Goal: Task Accomplishment & Management: Use online tool/utility

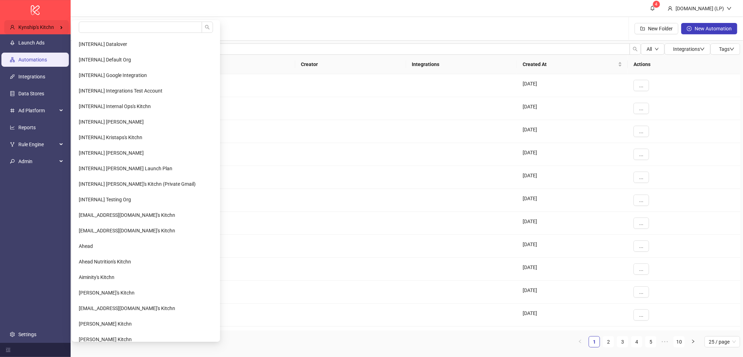
click at [62, 30] on div "Kynship's Kitchn" at bounding box center [36, 27] width 65 height 14
click at [117, 26] on input "search" at bounding box center [140, 27] width 123 height 11
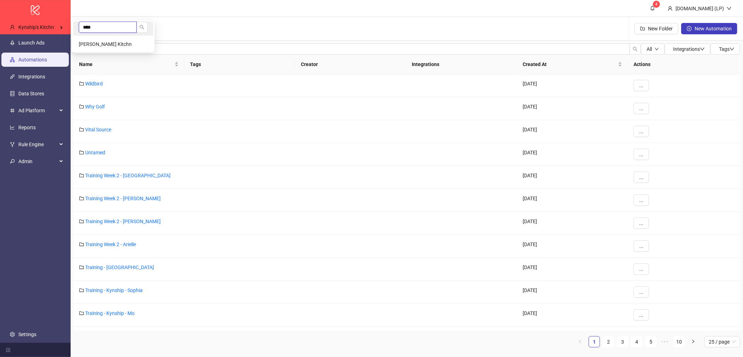
type input "****"
click at [111, 35] on li "****" at bounding box center [113, 29] width 80 height 14
click at [89, 40] on li "[PERSON_NAME] Kitchn" at bounding box center [113, 44] width 80 height 14
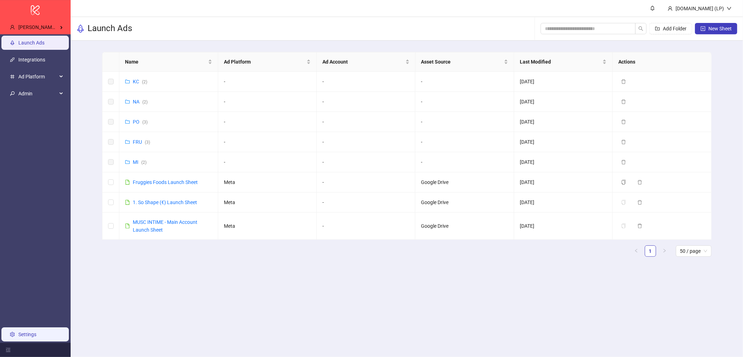
click at [19, 332] on link "Settings" at bounding box center [27, 335] width 18 height 6
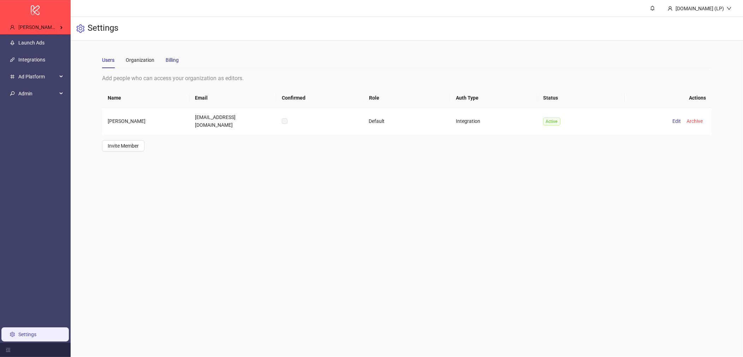
click at [170, 62] on div "Billing" at bounding box center [172, 60] width 13 height 8
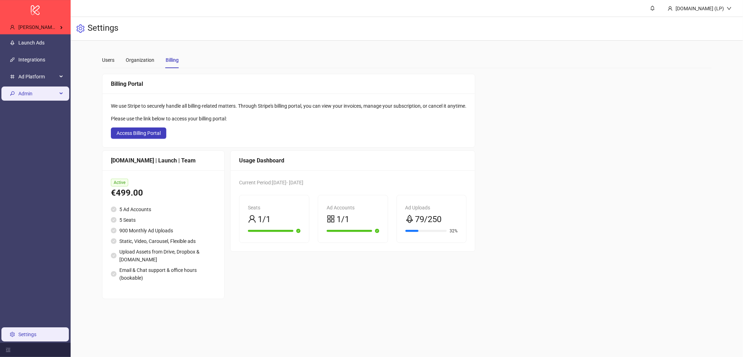
click at [63, 95] on div "Admin" at bounding box center [35, 94] width 68 height 14
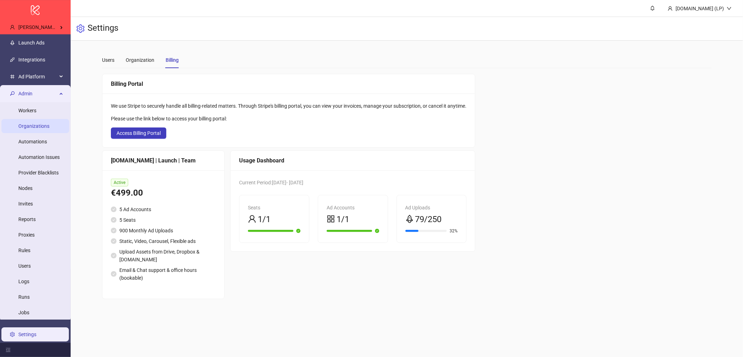
click at [49, 129] on link "Organizations" at bounding box center [33, 126] width 31 height 6
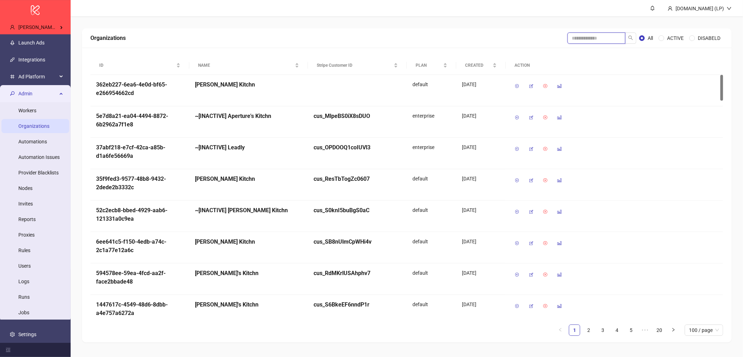
click at [600, 37] on input "search" at bounding box center [596, 37] width 58 height 11
type input "*****"
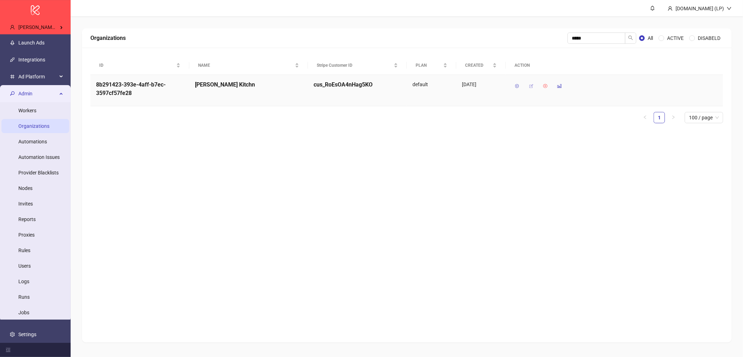
click at [529, 84] on icon "button" at bounding box center [531, 86] width 5 height 5
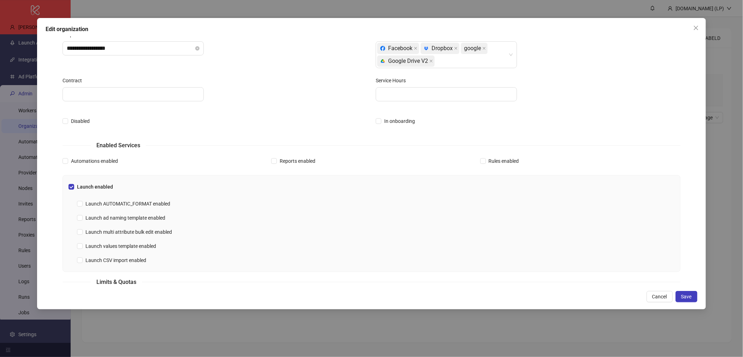
scroll to position [1, 0]
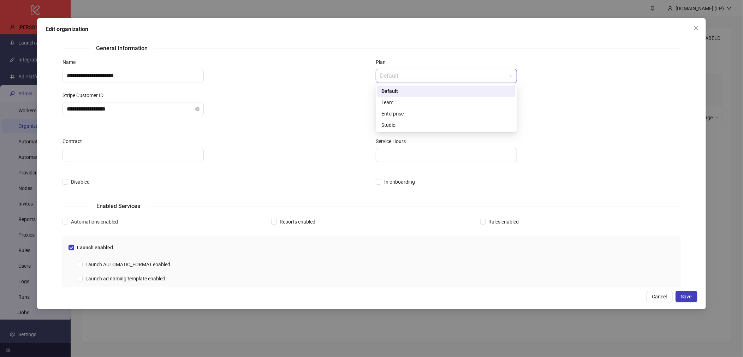
click at [424, 72] on span "Default" at bounding box center [446, 75] width 133 height 13
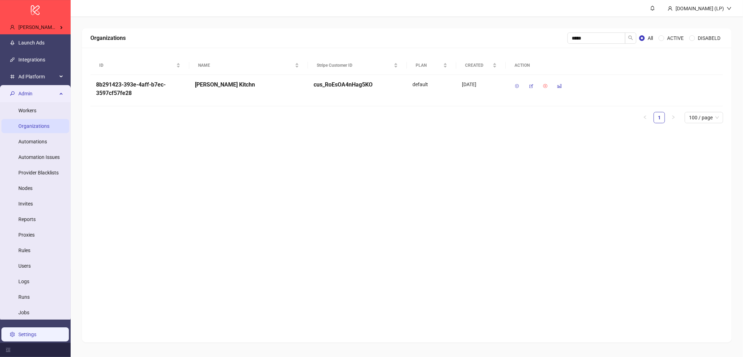
click at [21, 337] on link "Settings" at bounding box center [27, 335] width 18 height 6
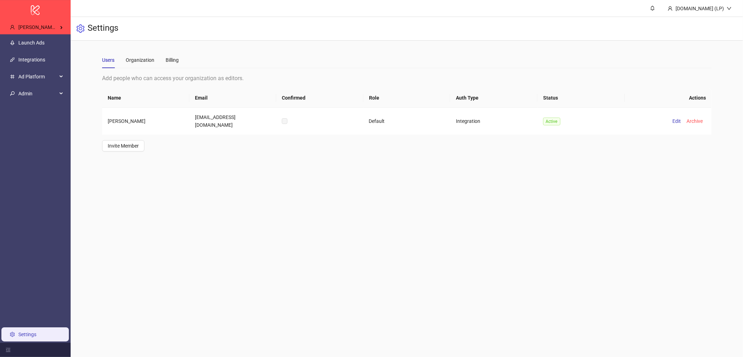
click at [180, 63] on div "Users Organization Billing" at bounding box center [406, 60] width 609 height 16
click at [177, 63] on div "Billing" at bounding box center [172, 60] width 13 height 8
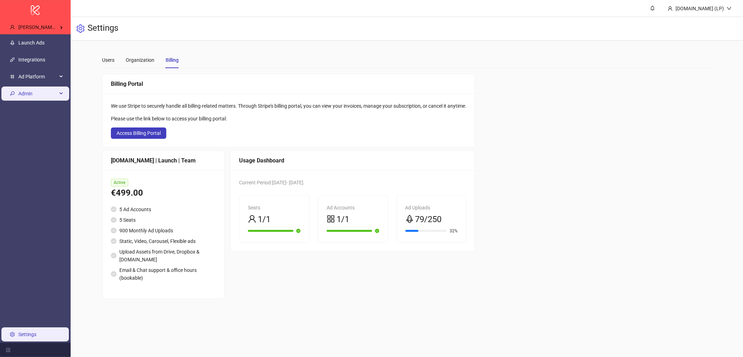
click at [49, 91] on span "Admin" at bounding box center [37, 94] width 39 height 14
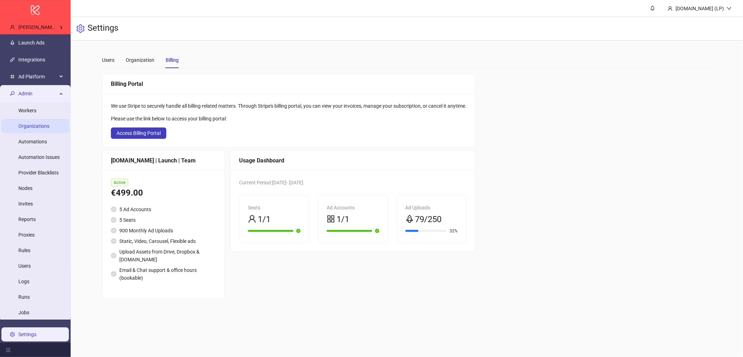
click at [44, 124] on link "Organizations" at bounding box center [33, 126] width 31 height 6
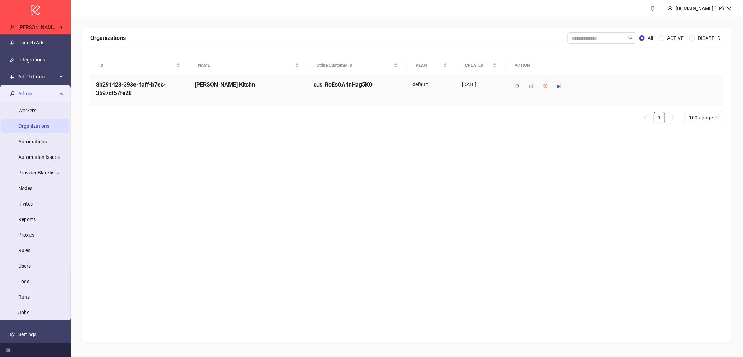
click at [532, 88] on icon "button" at bounding box center [531, 86] width 5 height 5
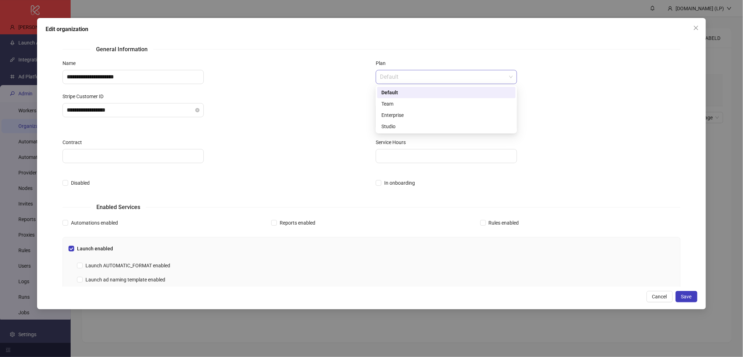
click at [403, 78] on span "Default" at bounding box center [446, 76] width 133 height 13
click at [401, 102] on div "Team" at bounding box center [446, 104] width 130 height 8
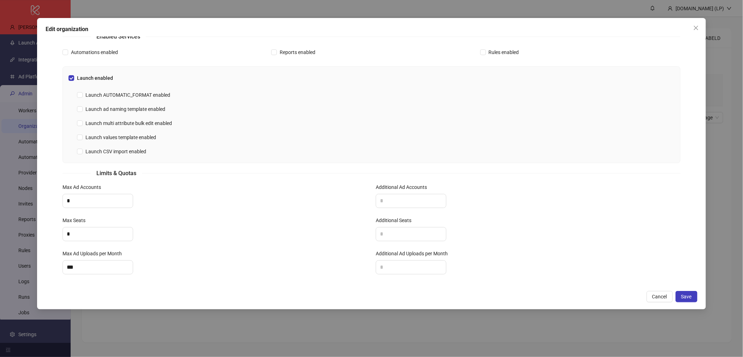
scroll to position [175, 0]
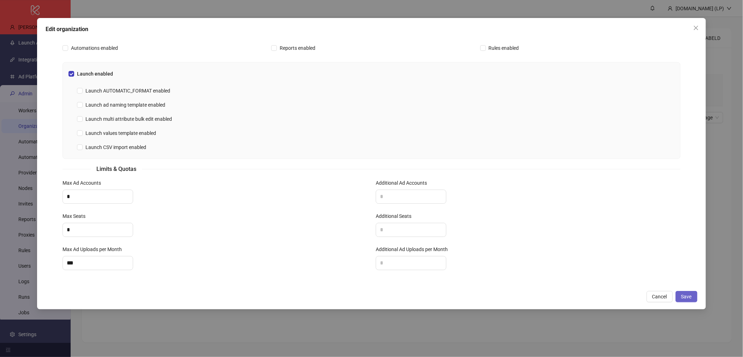
click at [695, 295] on button "Save" at bounding box center [687, 296] width 22 height 11
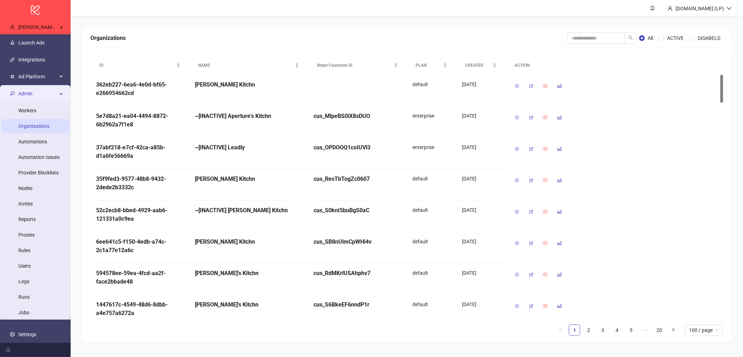
click at [34, 90] on span "Admin" at bounding box center [37, 94] width 39 height 14
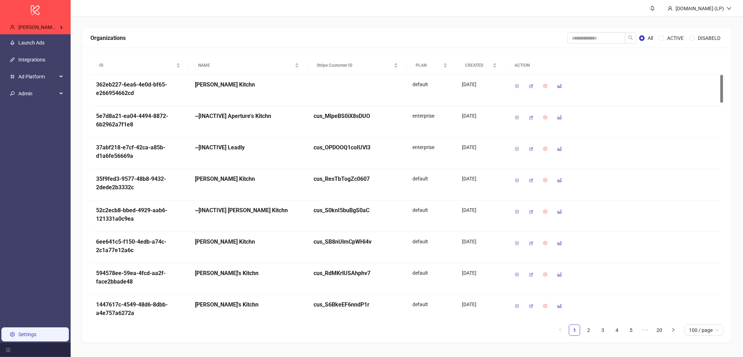
click at [18, 334] on link "Settings" at bounding box center [27, 335] width 18 height 6
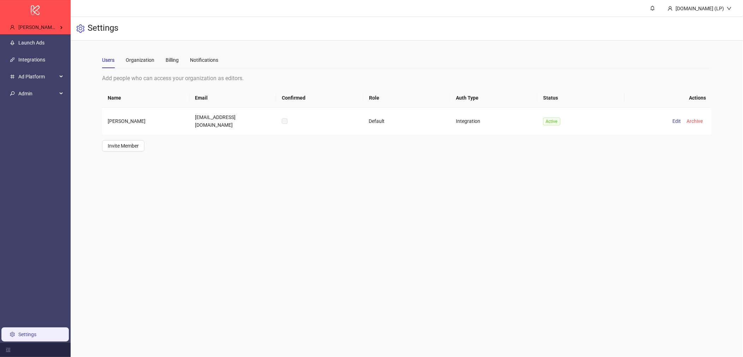
click at [179, 60] on div "Users Organization Billing Notifications" at bounding box center [160, 60] width 116 height 16
click at [166, 61] on div "Billing" at bounding box center [172, 60] width 13 height 8
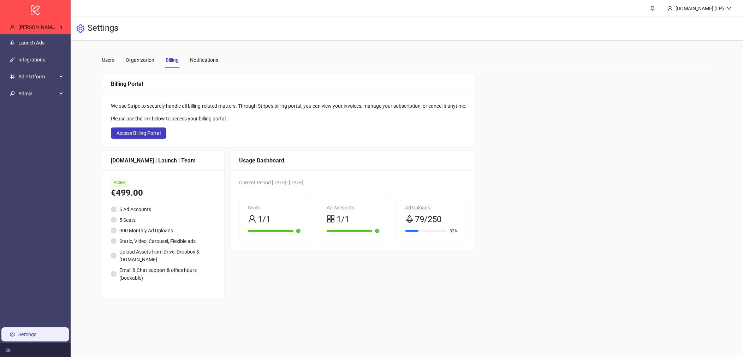
click at [36, 332] on link "Settings" at bounding box center [27, 335] width 18 height 6
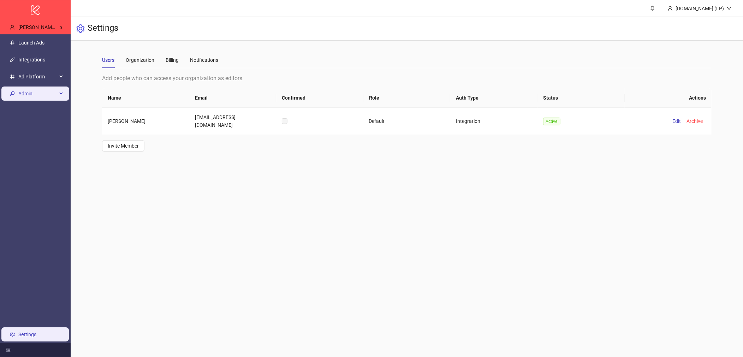
click at [61, 95] on div "Admin" at bounding box center [35, 94] width 68 height 14
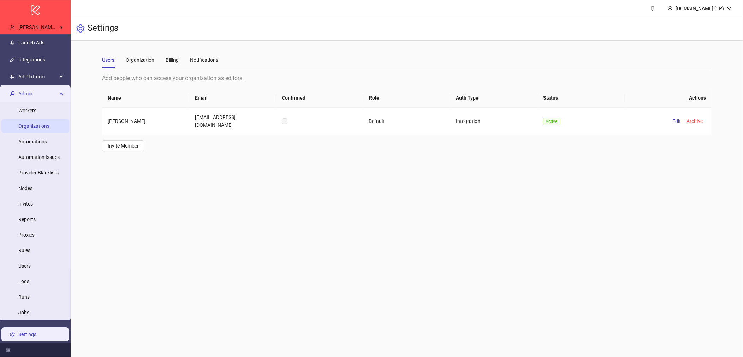
click at [49, 129] on link "Organizations" at bounding box center [33, 126] width 31 height 6
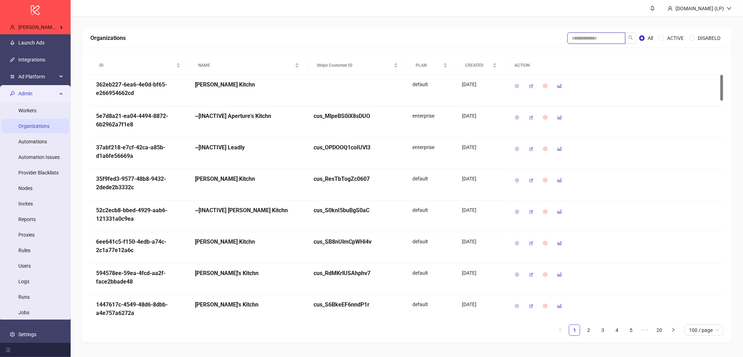
click at [575, 38] on input "search" at bounding box center [596, 37] width 58 height 11
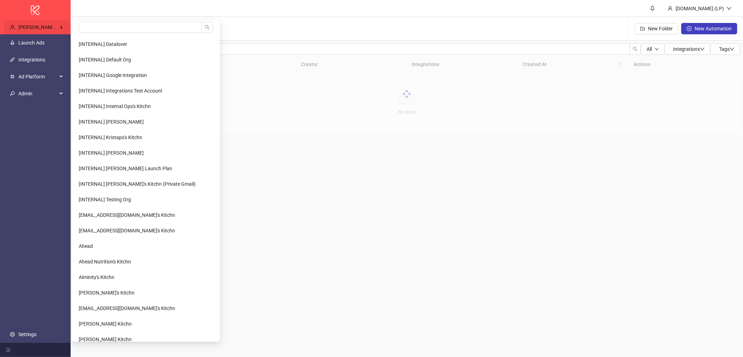
click at [58, 29] on span "[PERSON_NAME] Kitchn" at bounding box center [44, 27] width 53 height 6
click at [104, 26] on input "search" at bounding box center [140, 27] width 123 height 11
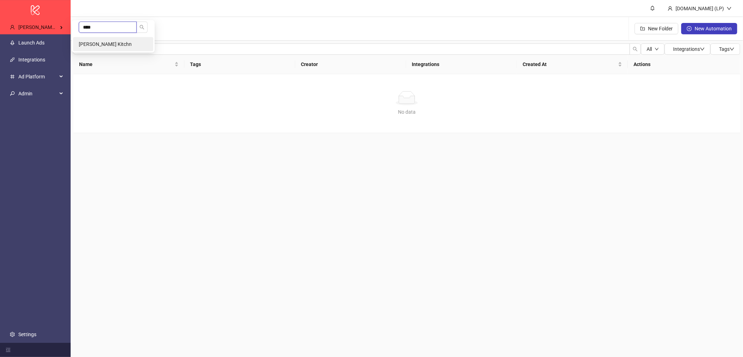
type input "****"
click at [105, 37] on li "[PERSON_NAME] Kitchn" at bounding box center [113, 44] width 80 height 14
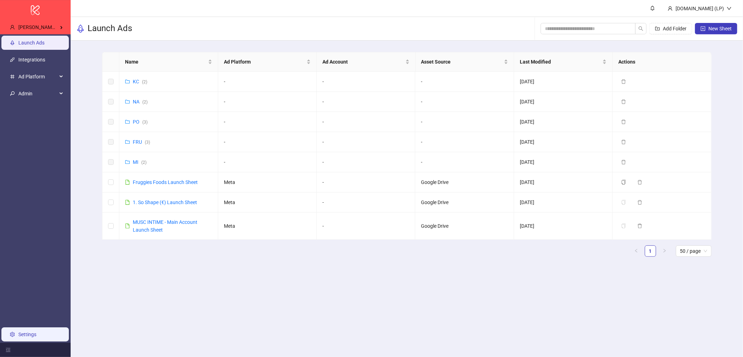
click at [28, 337] on link "Settings" at bounding box center [27, 335] width 18 height 6
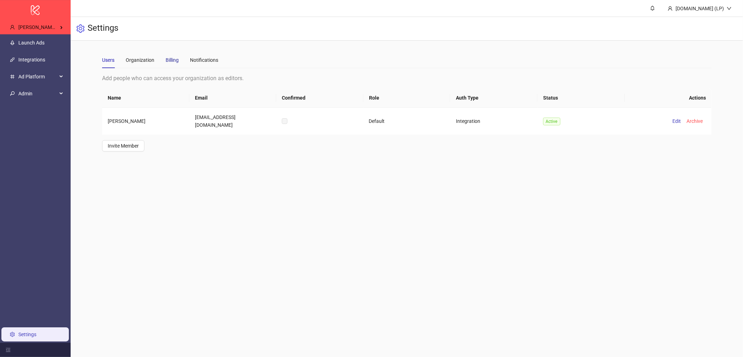
click at [177, 60] on div "Billing" at bounding box center [172, 60] width 13 height 8
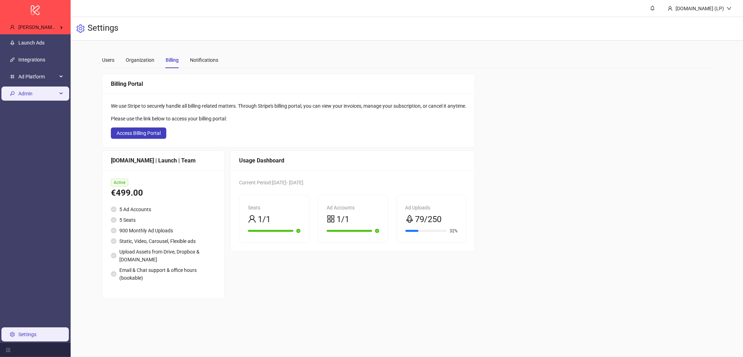
click at [48, 97] on span "Admin" at bounding box center [37, 94] width 39 height 14
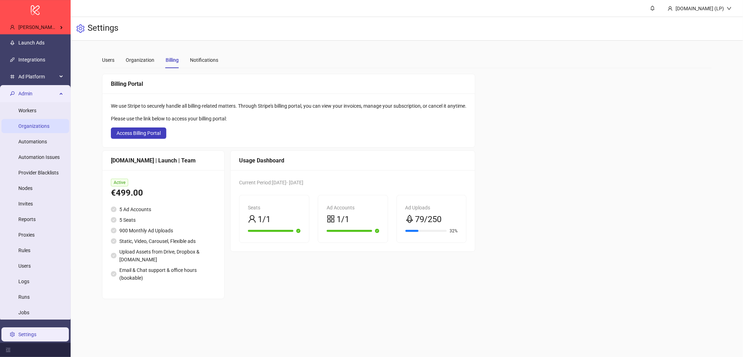
click at [48, 127] on link "Organizations" at bounding box center [33, 126] width 31 height 6
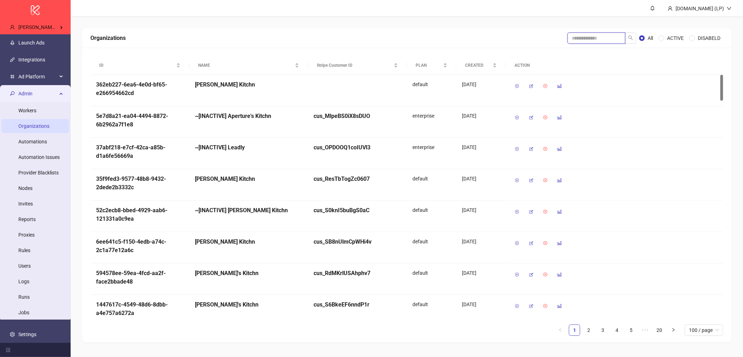
click at [573, 40] on input "search" at bounding box center [596, 37] width 58 height 11
type input "*****"
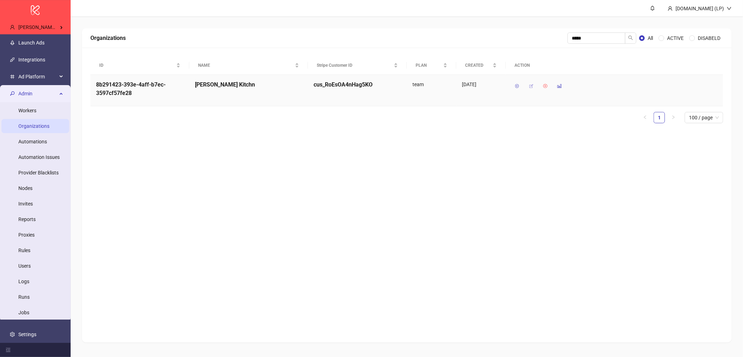
click at [531, 84] on icon "button" at bounding box center [531, 86] width 5 height 5
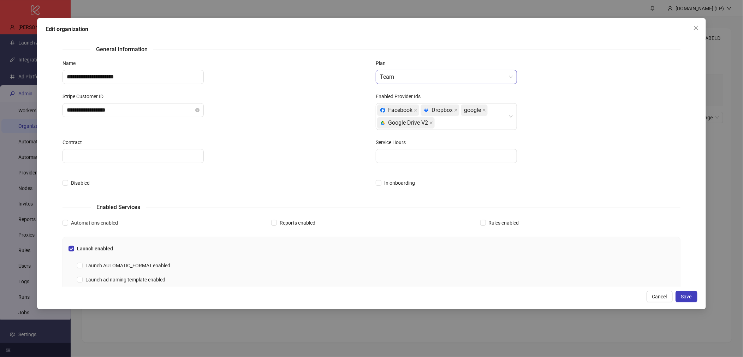
click at [441, 76] on span "Team" at bounding box center [446, 76] width 133 height 13
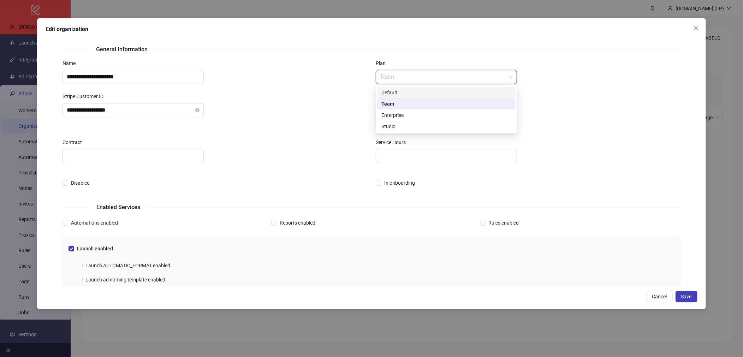
click at [421, 96] on div "Default" at bounding box center [446, 92] width 138 height 11
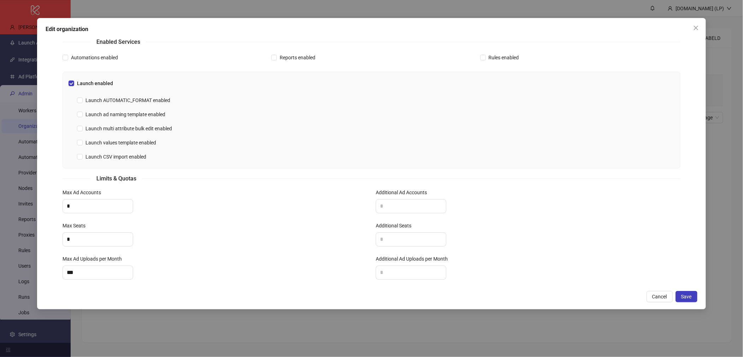
scroll to position [175, 0]
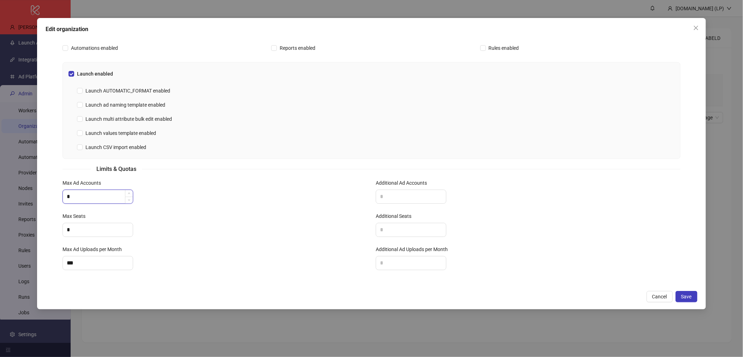
click at [99, 193] on input "*" at bounding box center [98, 196] width 70 height 13
type input "*"
click at [212, 209] on div "Max Ad Accounts *" at bounding box center [214, 195] width 313 height 33
click at [73, 230] on input "*" at bounding box center [98, 229] width 70 height 13
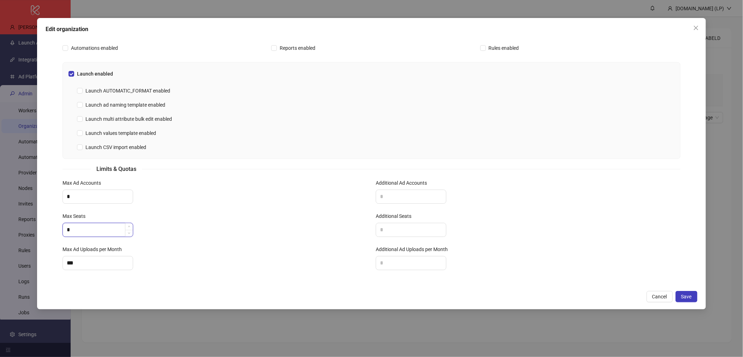
click at [73, 230] on input "*" at bounding box center [98, 229] width 70 height 13
type input "*"
click at [216, 222] on div "Max Seats" at bounding box center [215, 217] width 305 height 11
click at [85, 260] on input "***" at bounding box center [98, 262] width 70 height 13
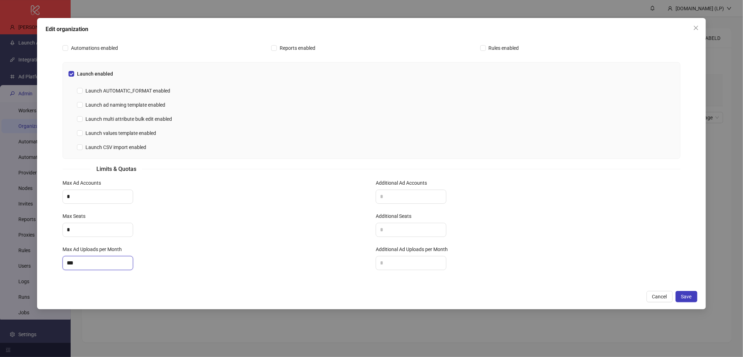
type input "***"
click at [226, 258] on div "***" at bounding box center [215, 263] width 305 height 14
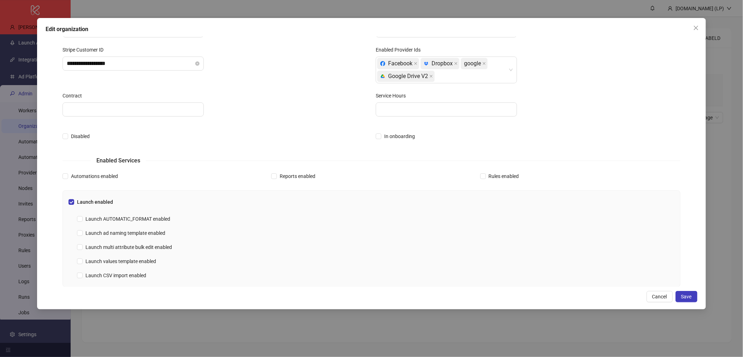
scroll to position [0, 0]
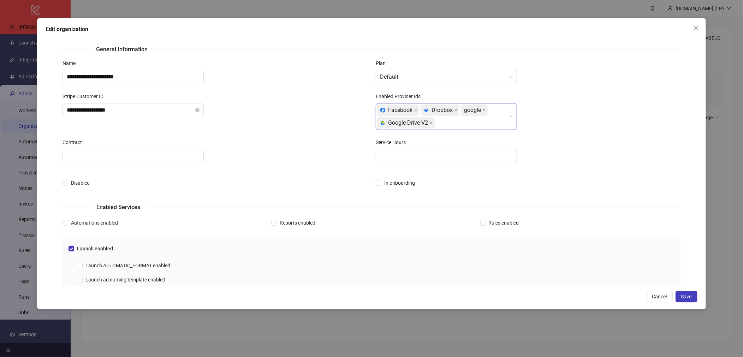
click at [458, 123] on div "Facebook platform/dropbox Dropbox google platform/google_drive Google Drive V2" at bounding box center [442, 116] width 131 height 25
type input "****"
click at [392, 145] on div "[DOMAIN_NAME]" at bounding box center [446, 149] width 138 height 11
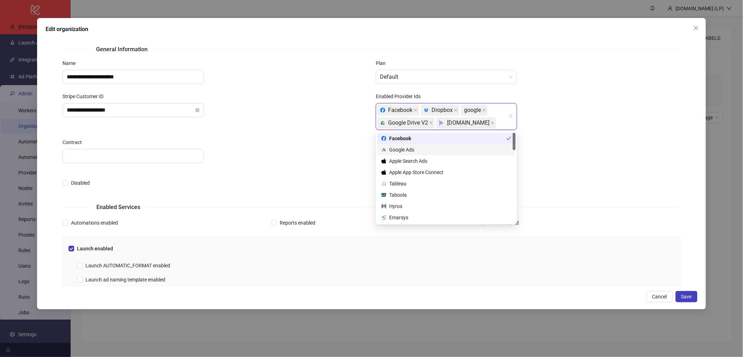
click at [632, 157] on div at bounding box center [528, 156] width 305 height 14
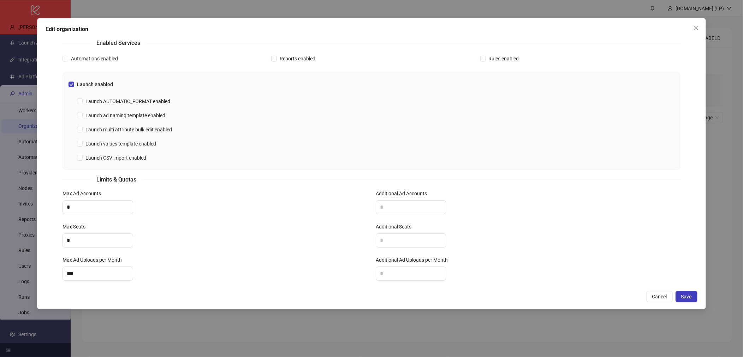
scroll to position [175, 0]
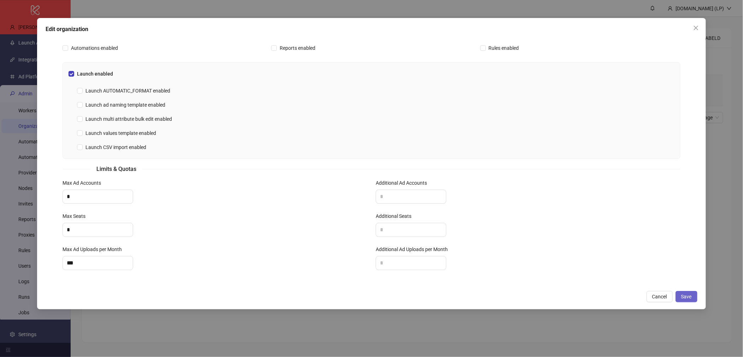
click at [689, 296] on span "Save" at bounding box center [686, 297] width 11 height 6
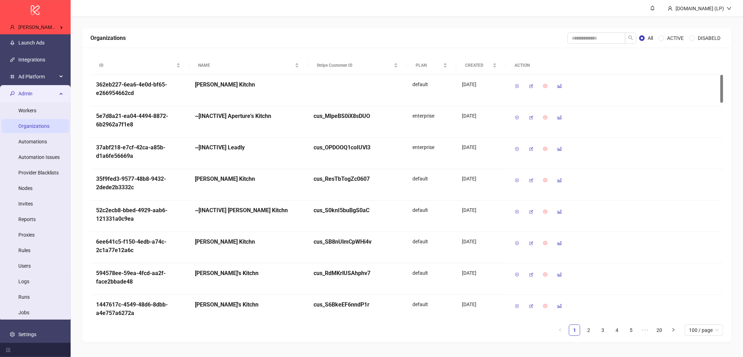
click at [38, 97] on span "Admin" at bounding box center [37, 94] width 39 height 14
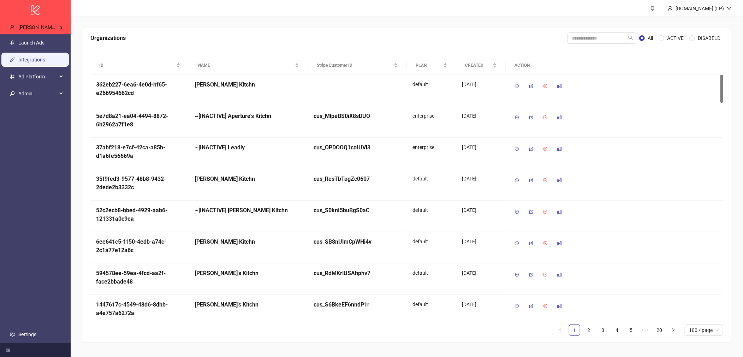
click at [42, 63] on link "Integrations" at bounding box center [31, 60] width 27 height 6
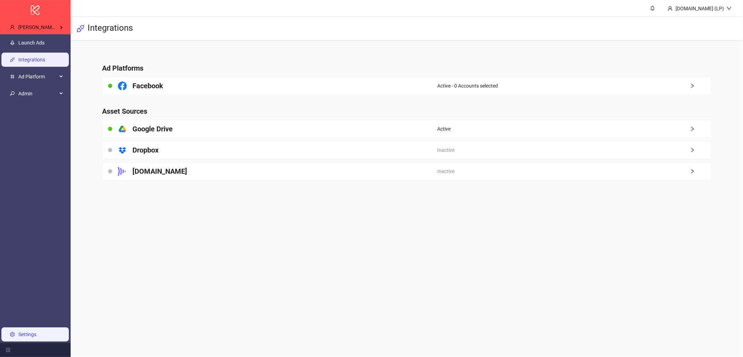
click at [32, 332] on link "Settings" at bounding box center [27, 335] width 18 height 6
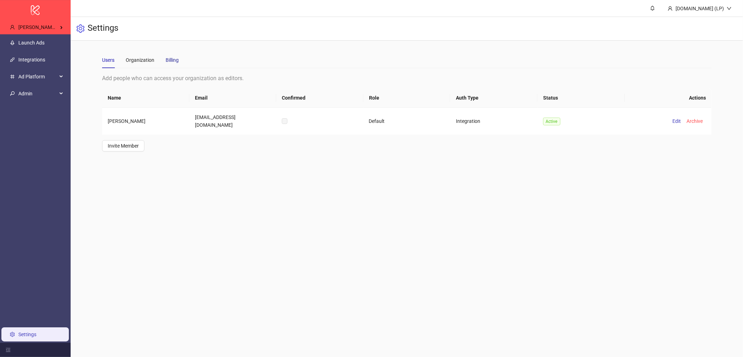
click at [172, 60] on div "Billing" at bounding box center [172, 60] width 13 height 8
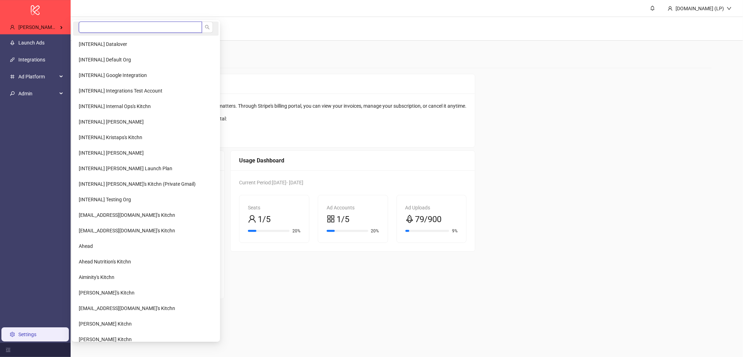
click at [93, 24] on input "search" at bounding box center [140, 27] width 123 height 11
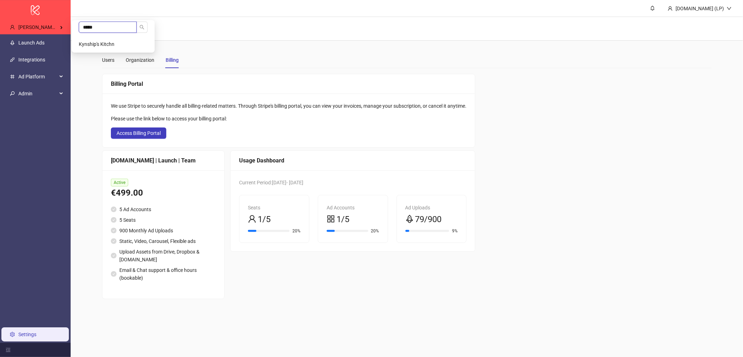
type input "*****"
click at [95, 39] on li "Kynship's Kitchn" at bounding box center [113, 44] width 80 height 14
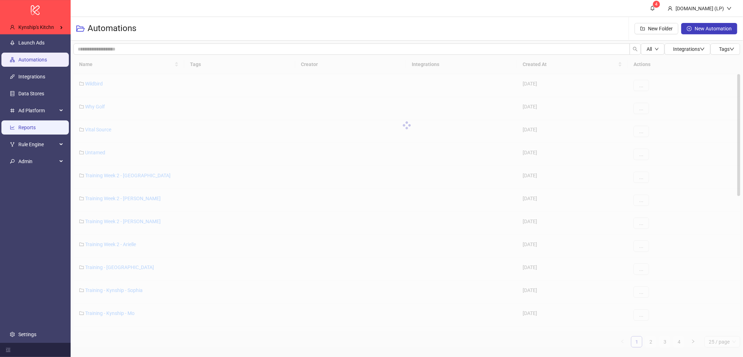
click at [26, 130] on link "Reports" at bounding box center [26, 128] width 17 height 6
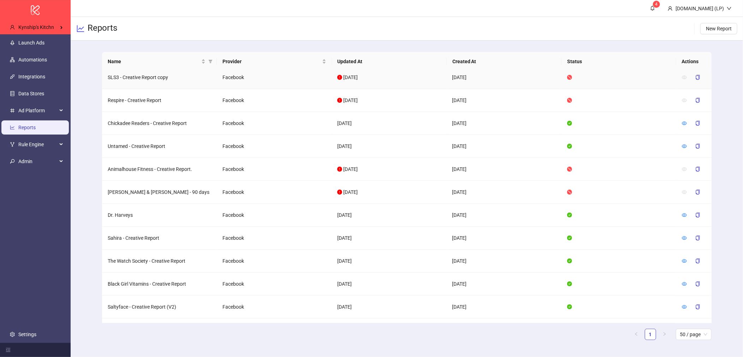
scroll to position [118, 0]
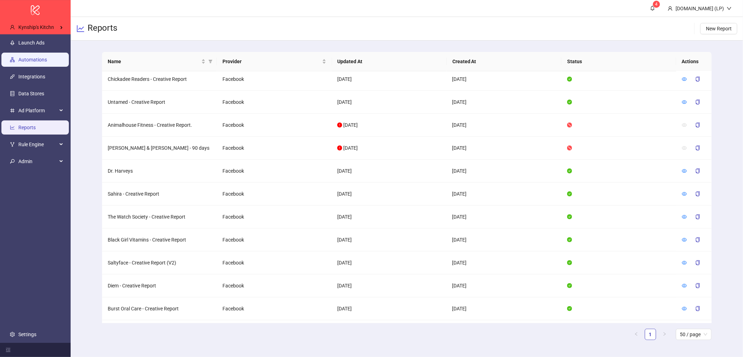
click at [28, 59] on link "Automations" at bounding box center [32, 60] width 29 height 6
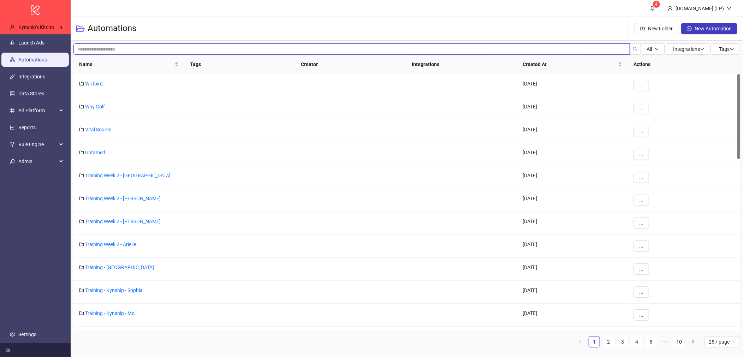
click at [143, 47] on input "search" at bounding box center [351, 48] width 557 height 11
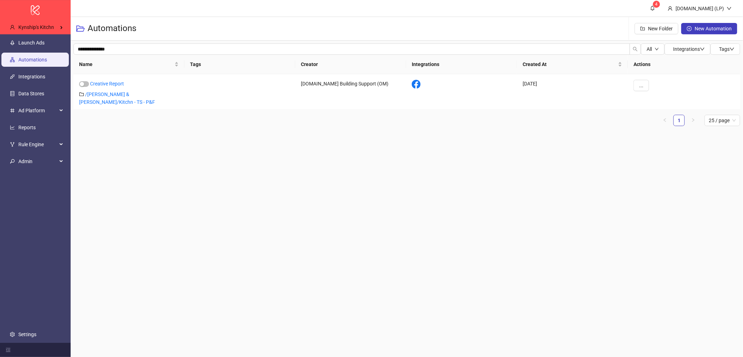
click at [207, 38] on div "Automations New Folder New Automation" at bounding box center [407, 29] width 672 height 24
click at [201, 44] on input "**********" at bounding box center [351, 48] width 557 height 11
type input "******"
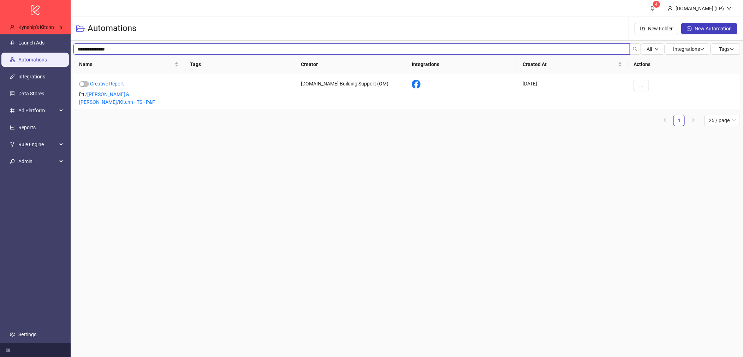
click at [118, 49] on input "**********" at bounding box center [351, 48] width 557 height 11
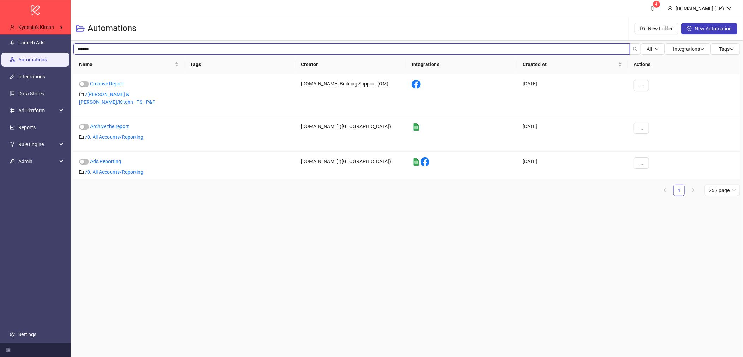
click at [126, 44] on input "******" at bounding box center [351, 48] width 557 height 11
type input "********"
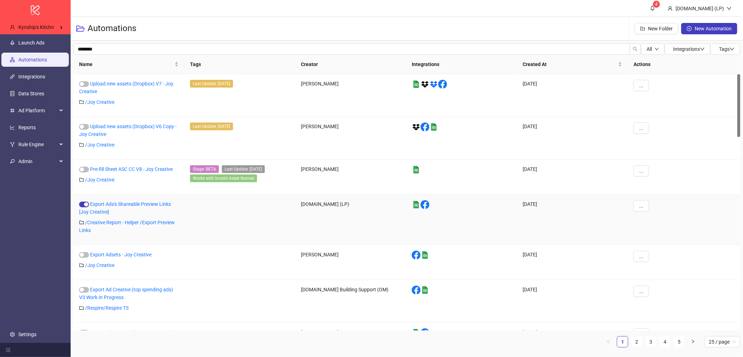
click at [115, 219] on p "/ Creative Report - Helper /Export Preview Links" at bounding box center [129, 227] width 100 height 16
click at [115, 220] on link "/ Creative Report - Helper /Export Preview Links" at bounding box center [127, 226] width 96 height 13
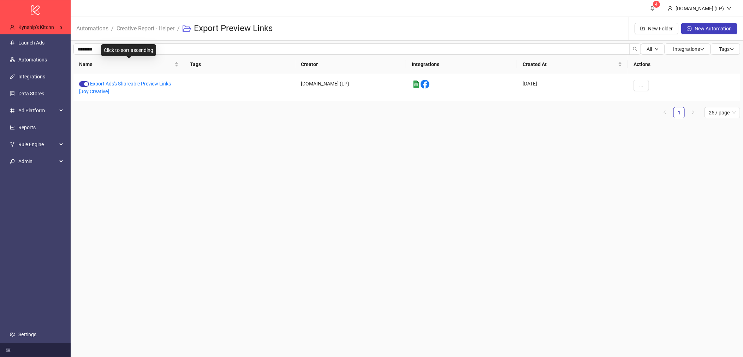
click at [136, 49] on div "Click to sort ascending" at bounding box center [128, 50] width 55 height 12
click at [136, 49] on div "Click to sort descending" at bounding box center [129, 50] width 58 height 12
click at [106, 49] on div "Click to sort ascending" at bounding box center [128, 50] width 55 height 12
click at [82, 48] on input "********" at bounding box center [351, 48] width 557 height 11
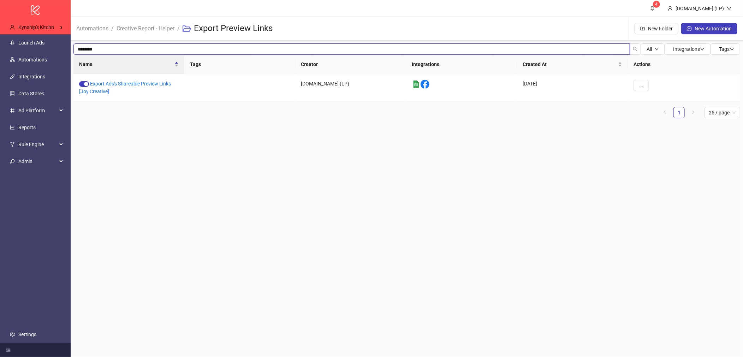
click at [82, 48] on input "********" at bounding box center [351, 48] width 557 height 11
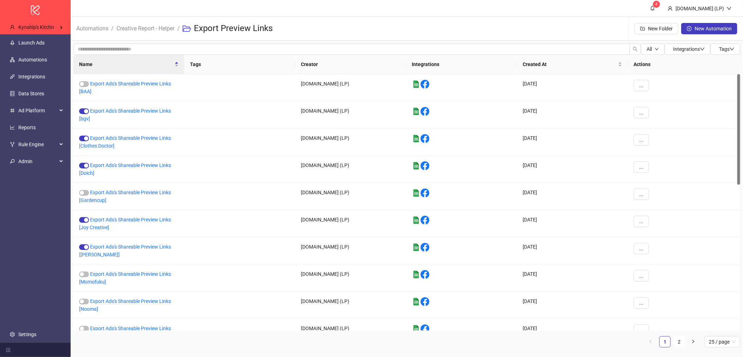
click at [150, 32] on span "Creative Report - Helper" at bounding box center [146, 28] width 58 height 9
click at [151, 30] on link "Creative Report - Helper" at bounding box center [145, 28] width 61 height 8
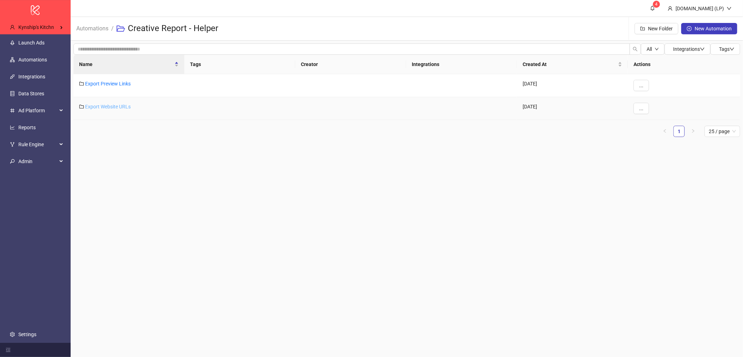
click at [106, 104] on link "Export Website URLs" at bounding box center [108, 107] width 46 height 6
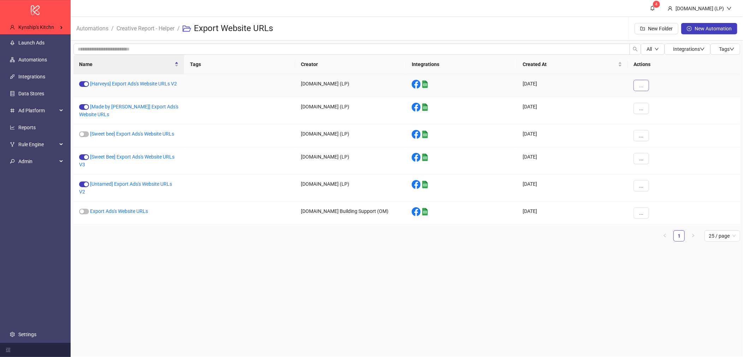
click at [637, 88] on button "..." at bounding box center [641, 85] width 16 height 11
click at [646, 144] on li "Duplicate" at bounding box center [653, 144] width 37 height 11
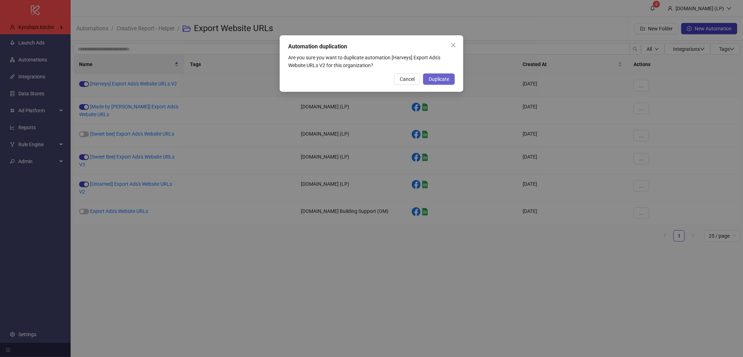
click at [441, 80] on span "Duplicate" at bounding box center [439, 79] width 20 height 6
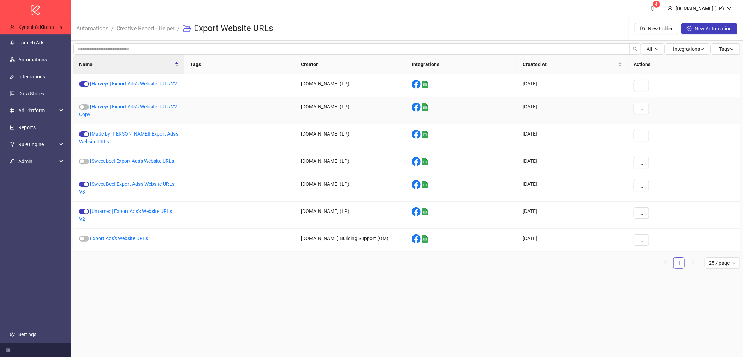
click at [157, 103] on div "[Harveys] Export Ads's Website URLs V2 Copy" at bounding box center [128, 110] width 111 height 27
click at [153, 111] on div "[Harveys] Export Ads's Website URLs V2 Copy" at bounding box center [128, 110] width 111 height 27
click at [154, 105] on link "[Harveys] Export Ads's Website URLs V2 Copy" at bounding box center [128, 110] width 98 height 13
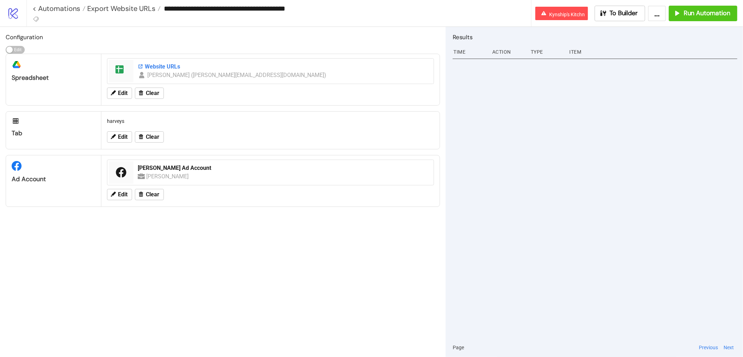
click at [152, 67] on div "Website URLs" at bounding box center [284, 67] width 292 height 8
click at [178, 8] on input "**********" at bounding box center [346, 8] width 370 height 11
type input "**********"
click at [330, 217] on div "Configuration Edit Edit platform/google_drive Spreadsheet spreadsheet Website U…" at bounding box center [223, 192] width 446 height 330
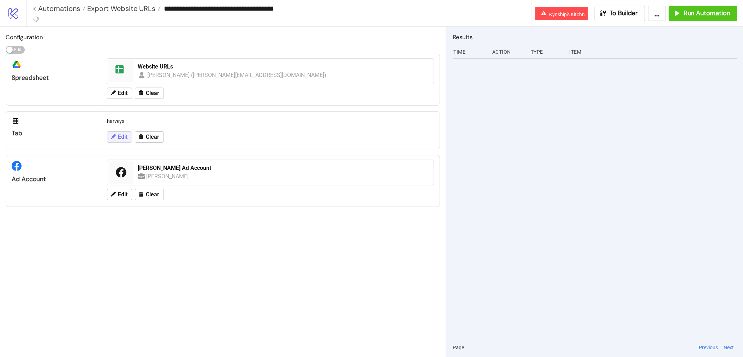
click at [114, 140] on button "Edit" at bounding box center [119, 136] width 25 height 11
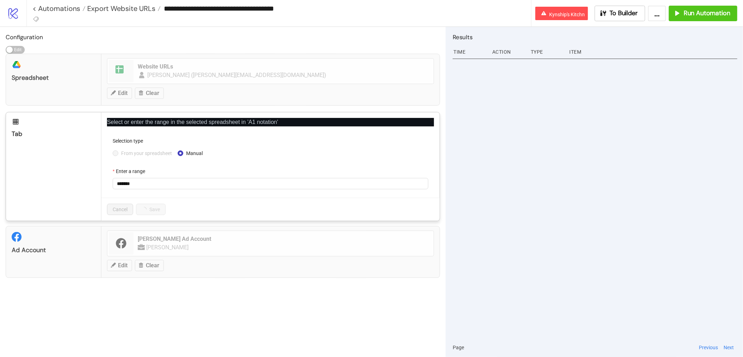
click at [119, 152] on span "From your spreadsheet" at bounding box center [146, 153] width 56 height 8
click at [131, 185] on span "harveys" at bounding box center [270, 183] width 307 height 11
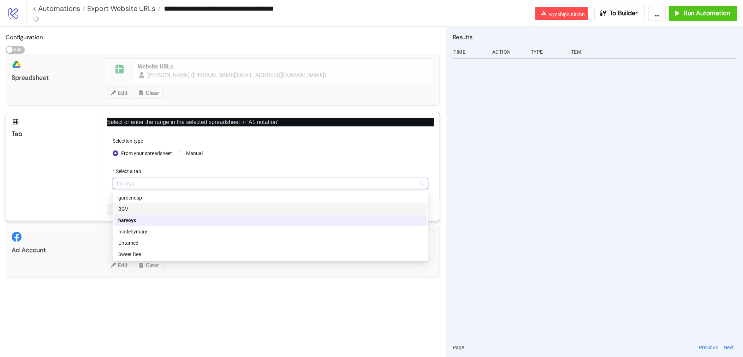
click at [130, 211] on div "BGV" at bounding box center [270, 209] width 304 height 8
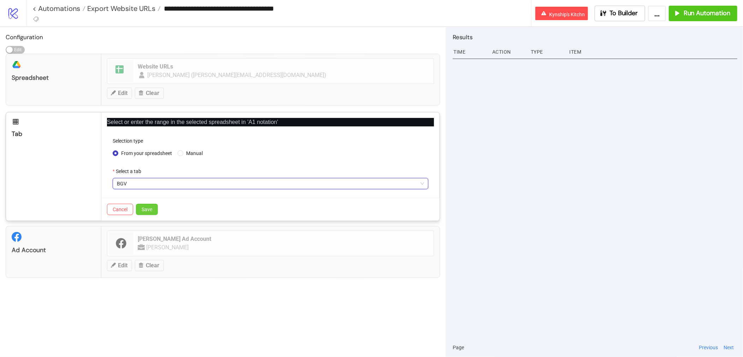
click at [152, 205] on button "Save" at bounding box center [147, 209] width 22 height 11
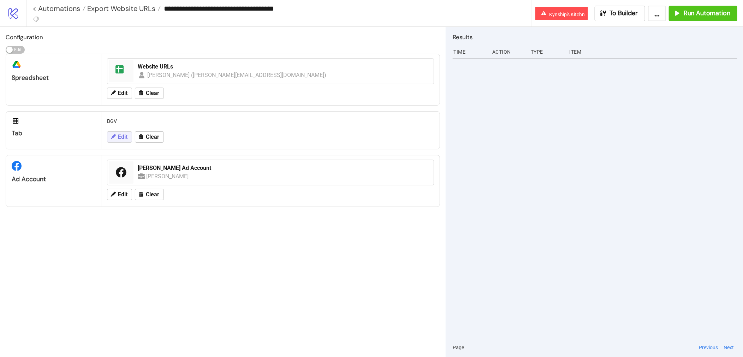
click at [117, 135] on button "Edit" at bounding box center [119, 136] width 25 height 11
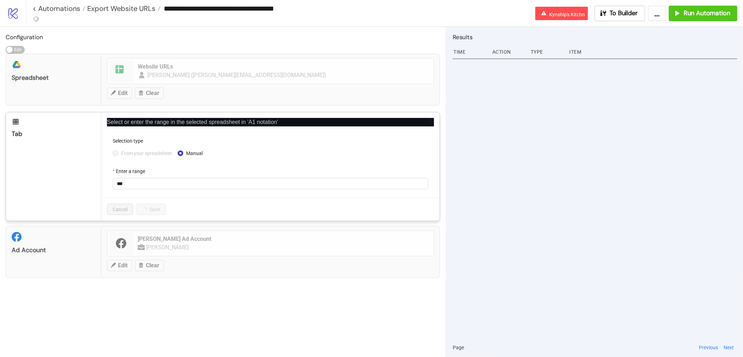
click at [132, 151] on span "From your spreadsheet" at bounding box center [146, 153] width 56 height 8
click at [138, 159] on form "Selection type From your spreadsheet Manual Enter a range ***" at bounding box center [270, 167] width 327 height 61
click at [142, 155] on span "From your spreadsheet" at bounding box center [146, 153] width 56 height 8
click at [125, 186] on span "BGV" at bounding box center [270, 183] width 307 height 11
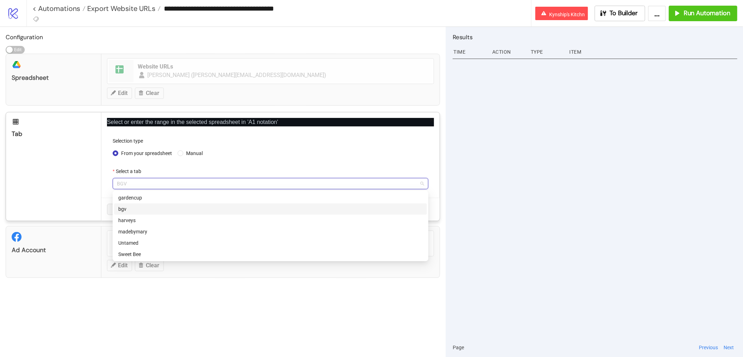
click at [125, 211] on div "bgv" at bounding box center [270, 209] width 304 height 8
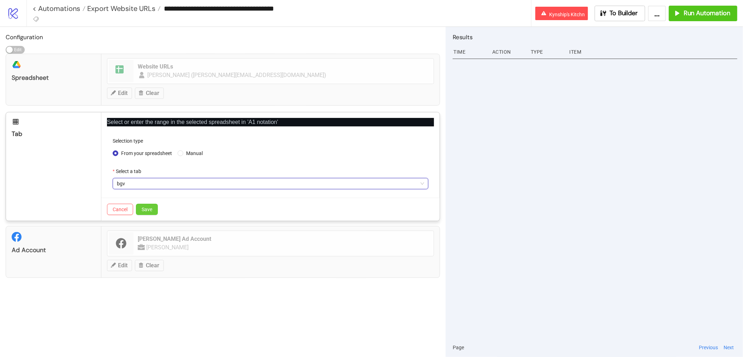
click at [144, 208] on span "Save" at bounding box center [147, 210] width 11 height 6
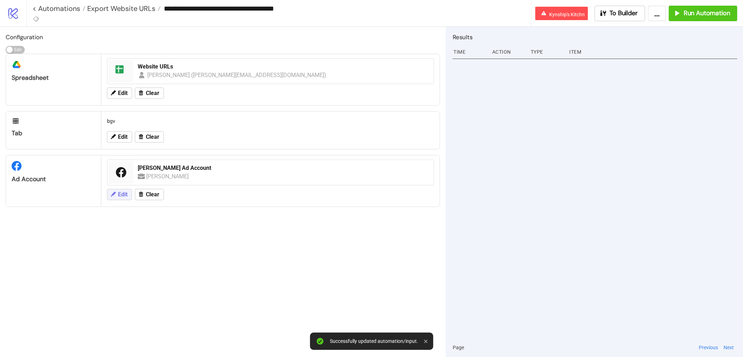
click at [124, 196] on span "Edit" at bounding box center [123, 194] width 10 height 6
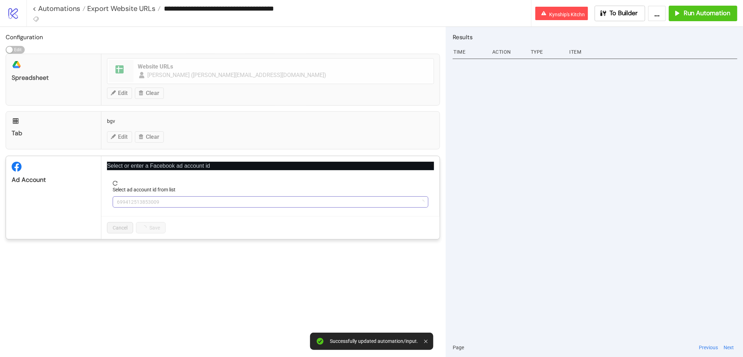
click at [146, 197] on span "699412513853009" at bounding box center [270, 202] width 307 height 11
click at [146, 197] on span "Dr. Harvey's Ad Account" at bounding box center [270, 202] width 307 height 11
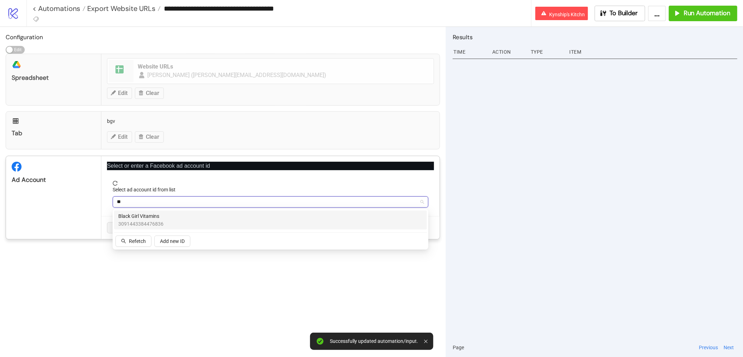
type input "***"
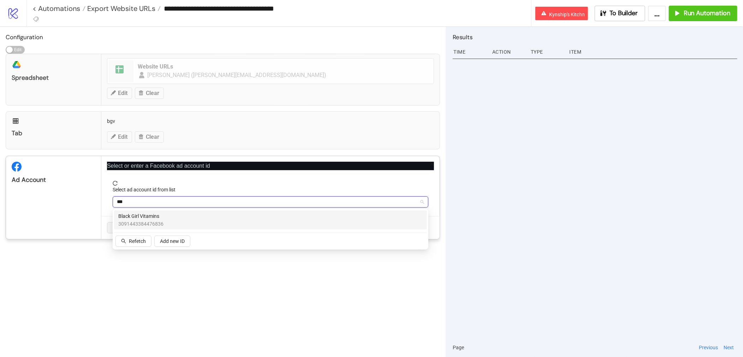
click at [139, 219] on span "Black Girl Vitamins" at bounding box center [140, 216] width 45 height 8
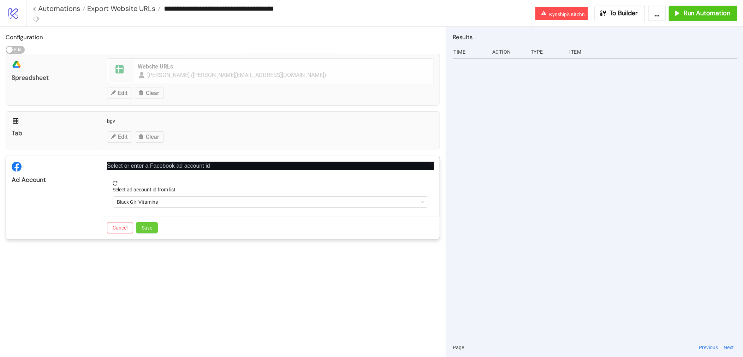
click at [145, 228] on span "Save" at bounding box center [147, 228] width 11 height 6
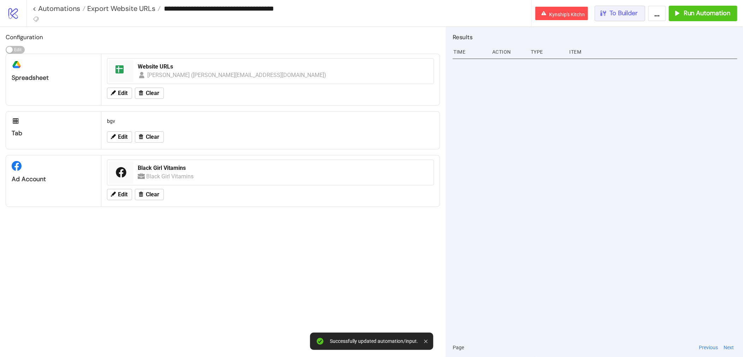
click at [620, 11] on span "To Builder" at bounding box center [624, 13] width 28 height 8
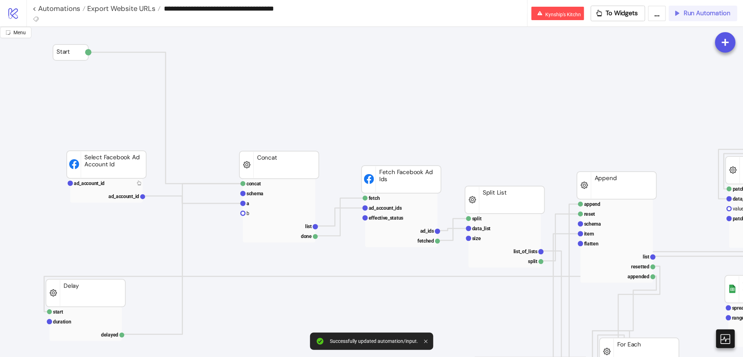
click at [687, 17] on button "Run Automation" at bounding box center [703, 14] width 69 height 16
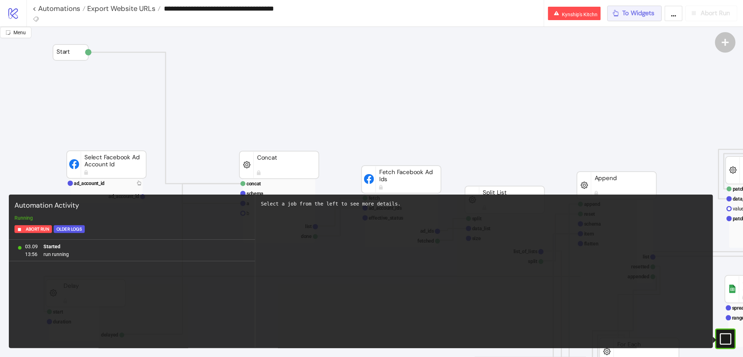
click at [627, 15] on span "To Widgets" at bounding box center [639, 13] width 32 height 8
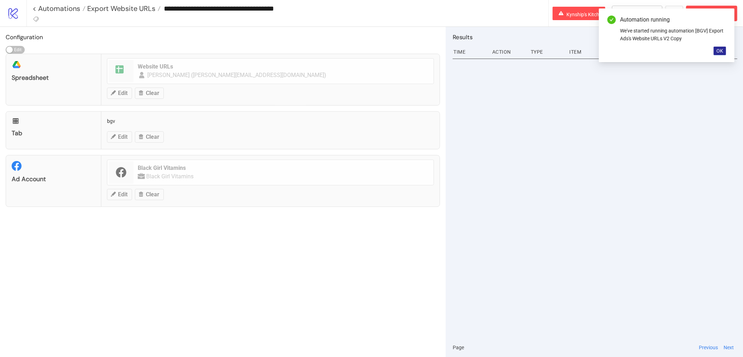
click at [724, 49] on button "OK" at bounding box center [720, 51] width 12 height 8
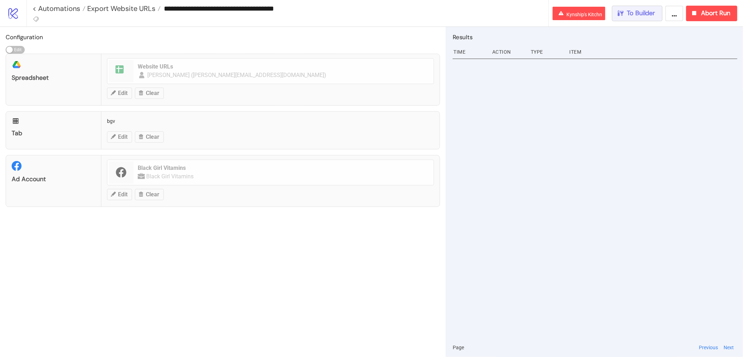
click at [623, 10] on icon "button" at bounding box center [621, 13] width 8 height 8
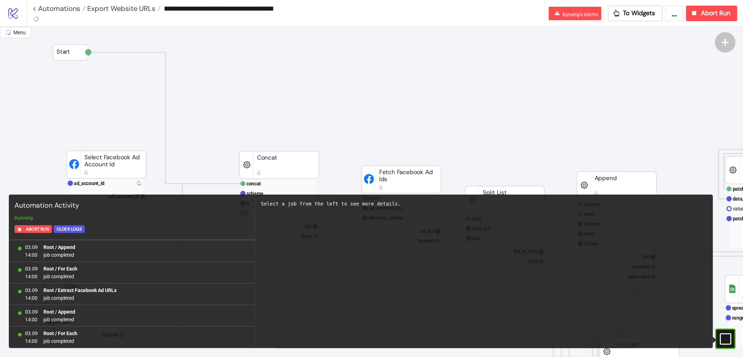
scroll to position [1702, 0]
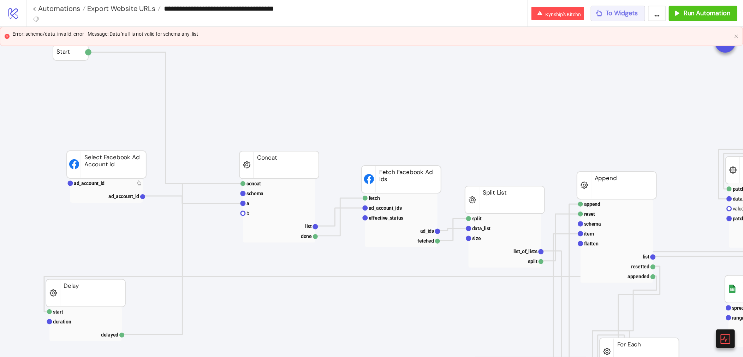
click at [615, 12] on span "To Widgets" at bounding box center [622, 13] width 32 height 8
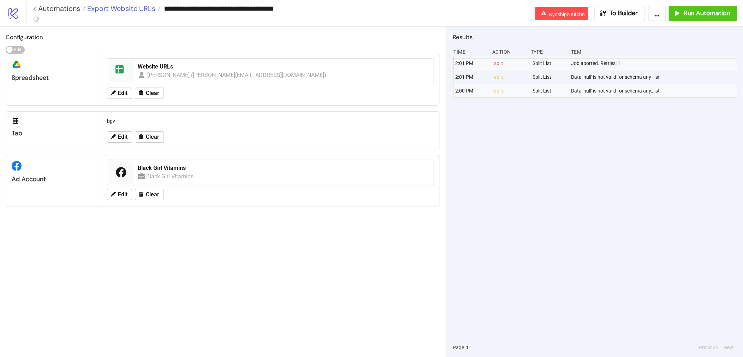
click at [117, 10] on span "Export Website URLs" at bounding box center [120, 8] width 70 height 9
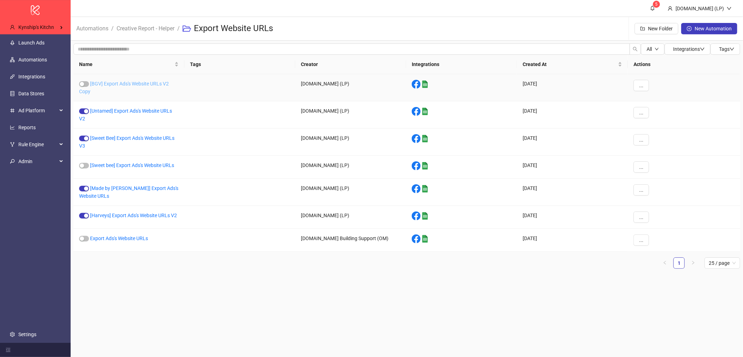
click at [144, 81] on link "[BGV] Export Ads's Website URLs V2 Copy" at bounding box center [124, 87] width 90 height 13
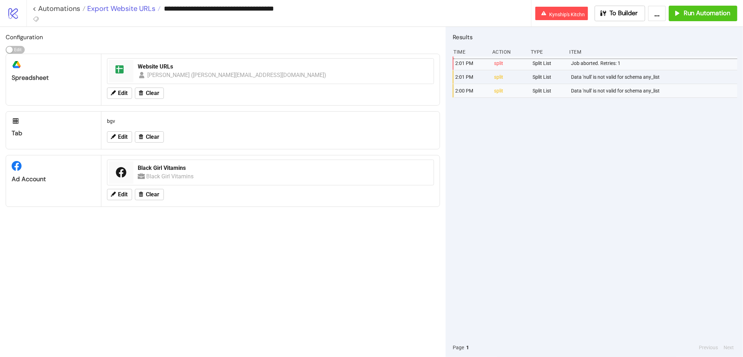
click at [127, 9] on span "Export Website URLs" at bounding box center [120, 8] width 70 height 9
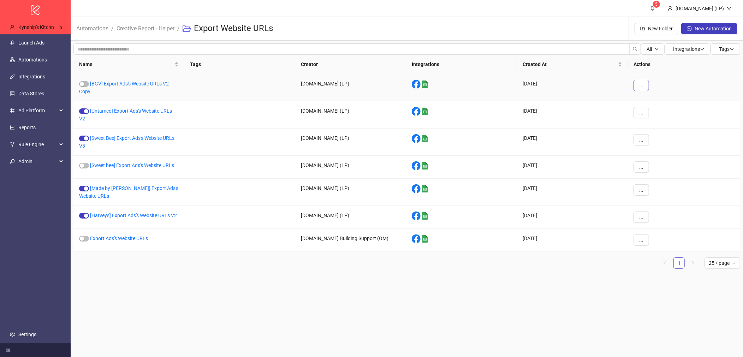
click at [642, 89] on button "..." at bounding box center [641, 85] width 16 height 11
click at [644, 156] on li "Delete" at bounding box center [653, 155] width 37 height 11
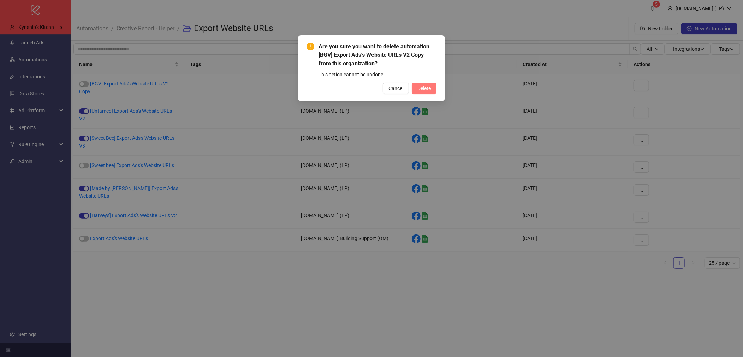
click at [422, 90] on span "Delete" at bounding box center [423, 88] width 13 height 6
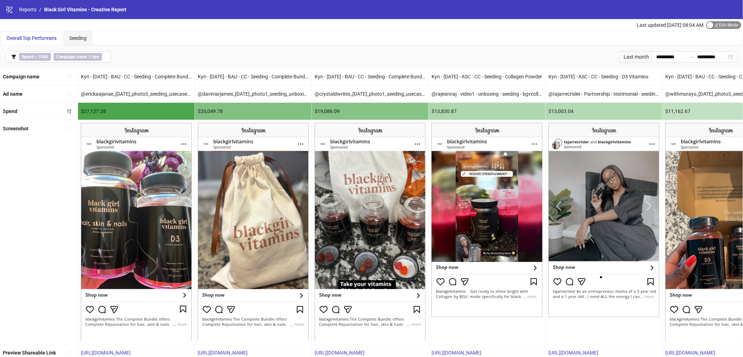
click at [721, 24] on span "Edit Mode Edit Mode" at bounding box center [723, 25] width 35 height 8
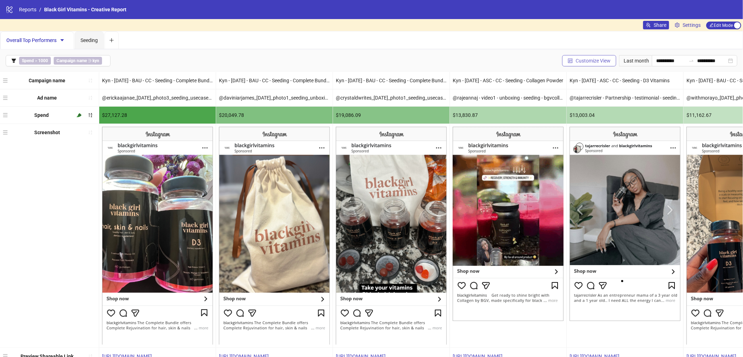
click at [601, 60] on span "Customize View" at bounding box center [593, 61] width 35 height 6
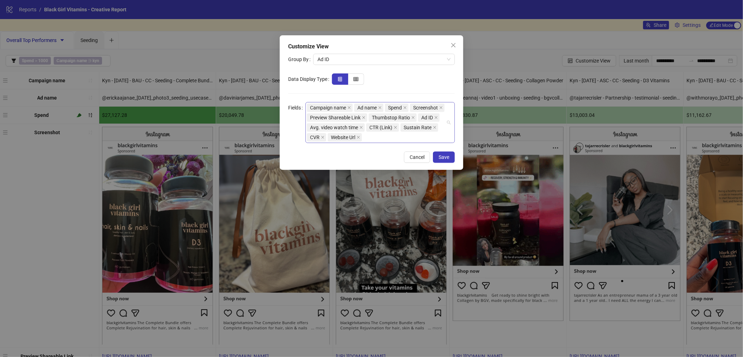
click at [443, 132] on div "Campaign name Ad name Spend Screenshot Preview Shareable Link Thumbstop Ratio A…" at bounding box center [376, 123] width 139 height 40
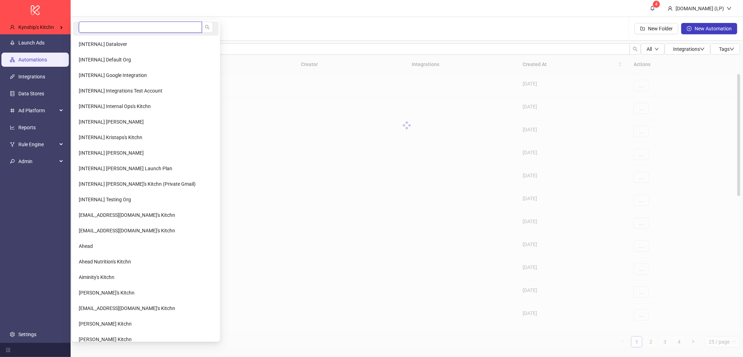
click at [82, 29] on input "search" at bounding box center [140, 27] width 123 height 11
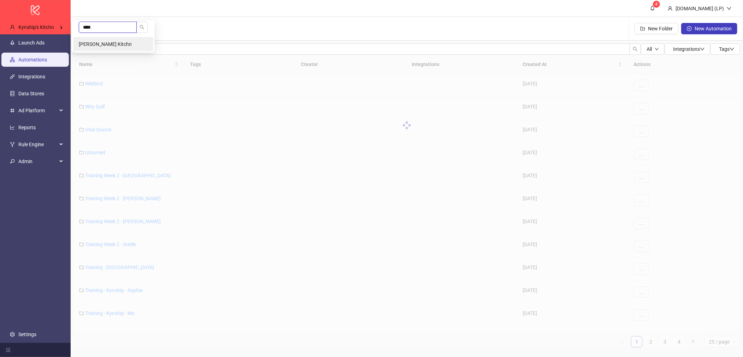
type input "****"
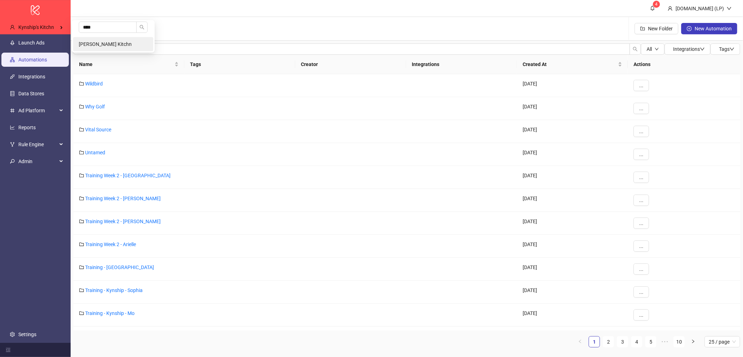
click at [79, 40] on li "[PERSON_NAME] Kitchn" at bounding box center [113, 44] width 80 height 14
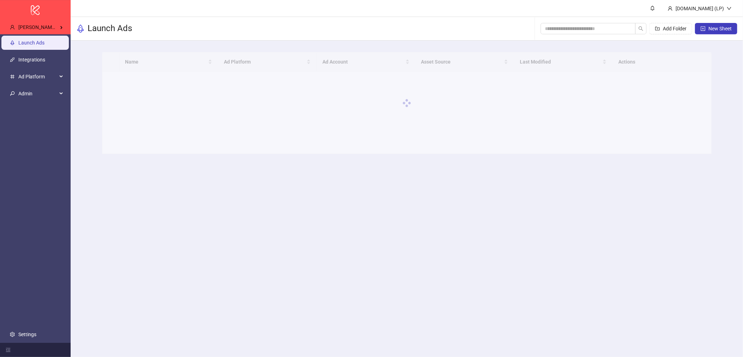
click at [18, 332] on link "Settings" at bounding box center [27, 335] width 18 height 6
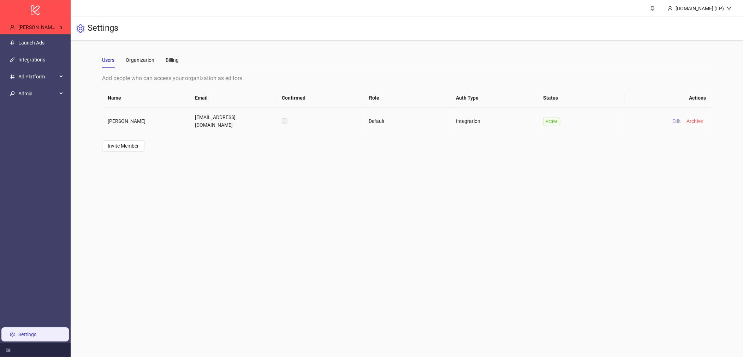
click at [676, 117] on button "Edit" at bounding box center [677, 121] width 14 height 8
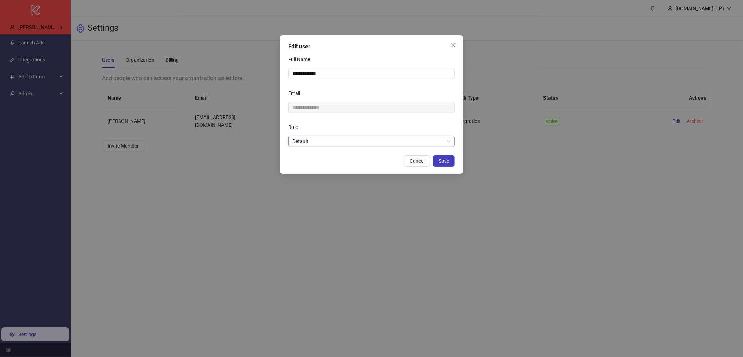
click at [361, 136] on span "Default" at bounding box center [371, 141] width 158 height 11
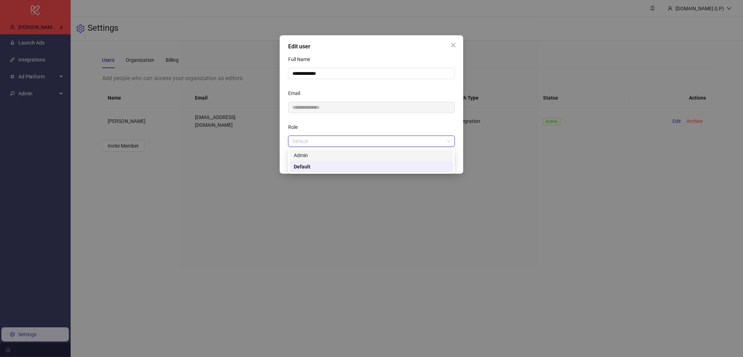
click at [335, 157] on div "Admin" at bounding box center [371, 155] width 155 height 8
click at [441, 161] on span "Save" at bounding box center [444, 161] width 11 height 6
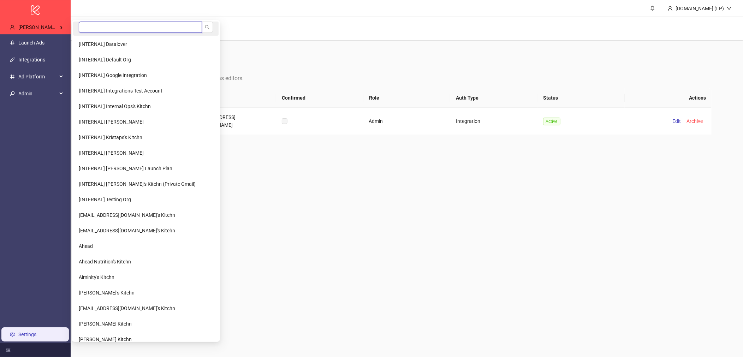
click at [116, 32] on input "search" at bounding box center [140, 27] width 123 height 11
type input "*"
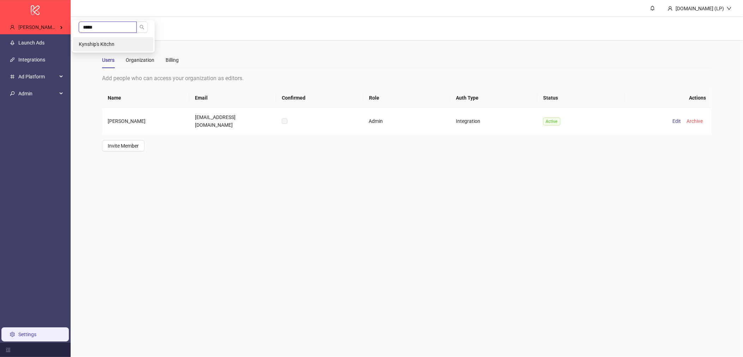
type input "*****"
click at [103, 39] on li "Kynship's Kitchn" at bounding box center [113, 44] width 80 height 14
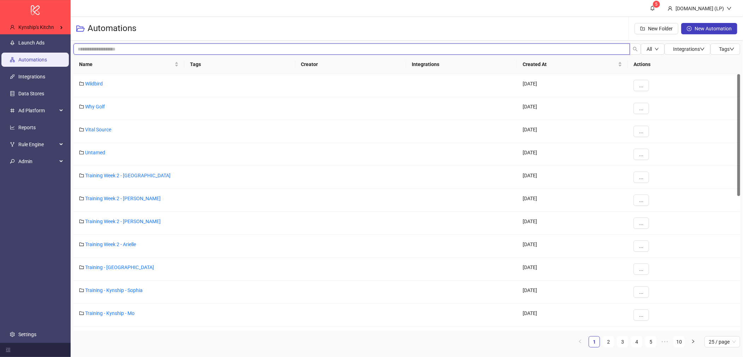
click at [121, 44] on input "search" at bounding box center [351, 48] width 557 height 11
type input "*******"
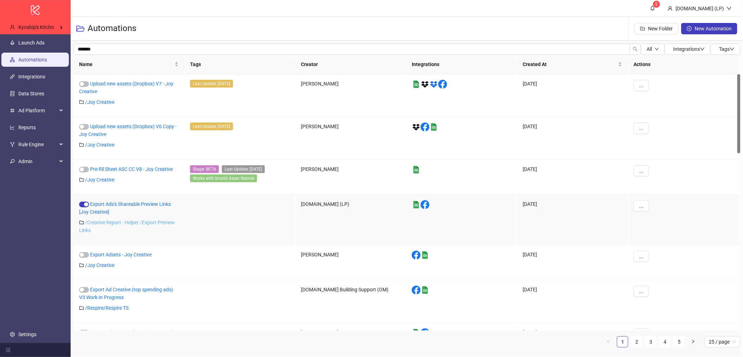
click at [108, 222] on link "/ Creative Report - Helper /Export Preview Links" at bounding box center [127, 226] width 96 height 13
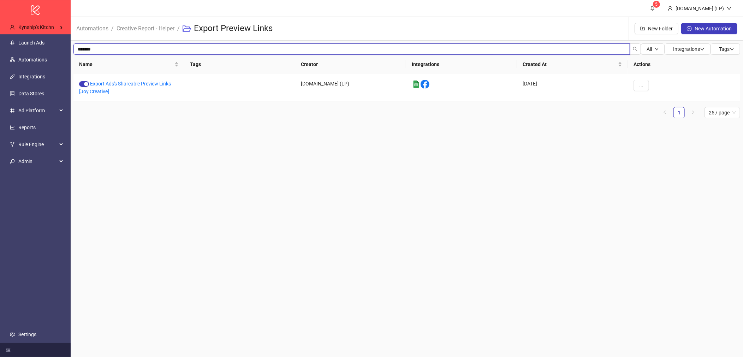
click at [88, 48] on input "*******" at bounding box center [351, 48] width 557 height 11
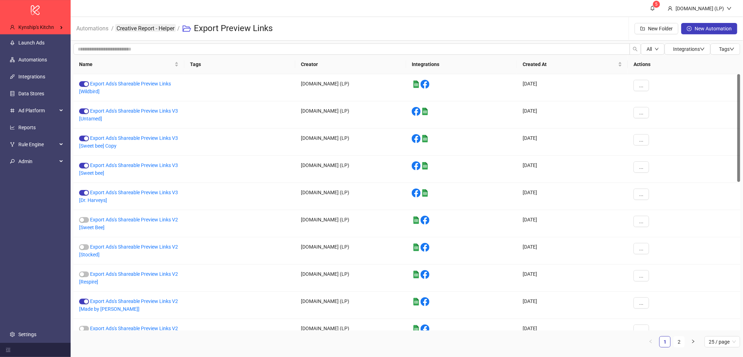
click at [150, 28] on link "Creative Report - Helper" at bounding box center [145, 28] width 61 height 8
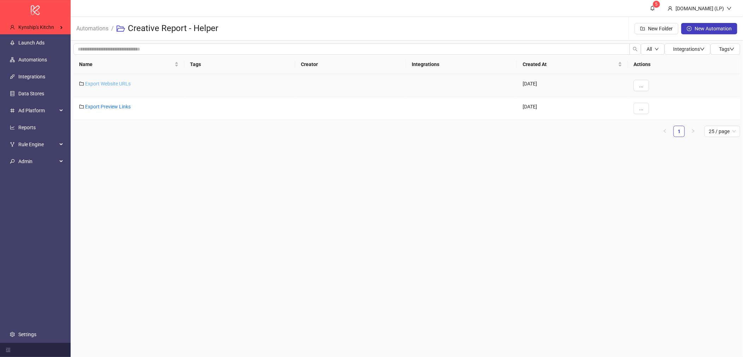
click at [120, 83] on link "Export Website URLs" at bounding box center [108, 84] width 46 height 6
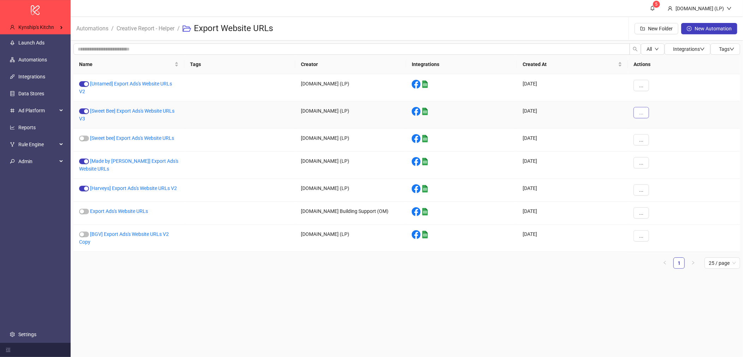
click at [640, 111] on span "..." at bounding box center [641, 113] width 4 height 6
click at [658, 172] on span "Duplicate" at bounding box center [657, 172] width 20 height 8
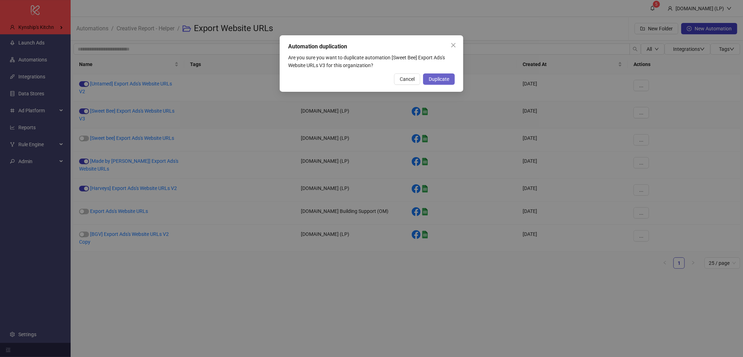
click at [444, 77] on span "Duplicate" at bounding box center [439, 79] width 20 height 6
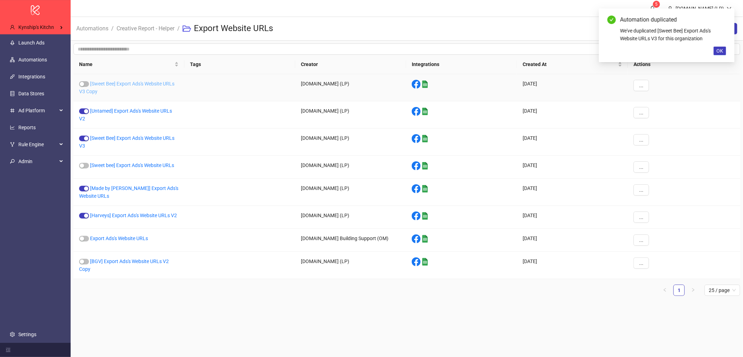
click at [113, 83] on link "[Sweet Bee] Export Ads's Website URLs V3 Copy" at bounding box center [126, 87] width 95 height 13
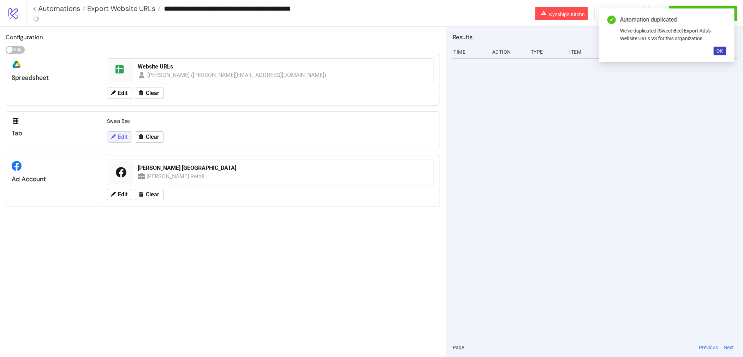
click at [124, 131] on button "Edit" at bounding box center [119, 136] width 25 height 11
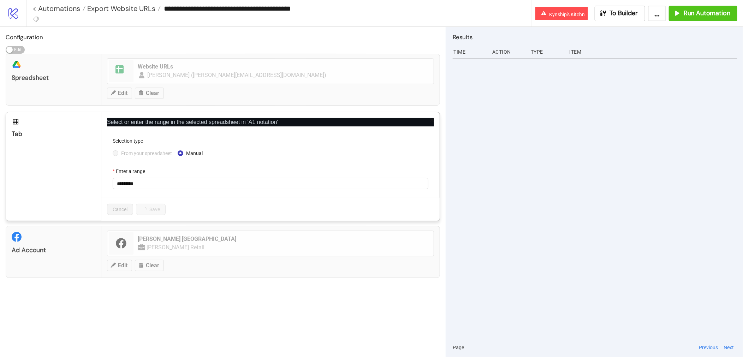
click at [105, 151] on div "Select or enter the range in the selected spreadsheet in 'A1 notation' Selectio…" at bounding box center [270, 166] width 338 height 108
click at [132, 157] on div "From your spreadsheet Manual" at bounding box center [271, 153] width 316 height 11
click at [134, 153] on span "From your spreadsheet" at bounding box center [146, 153] width 56 height 8
click at [125, 153] on span "From your spreadsheet" at bounding box center [146, 153] width 56 height 8
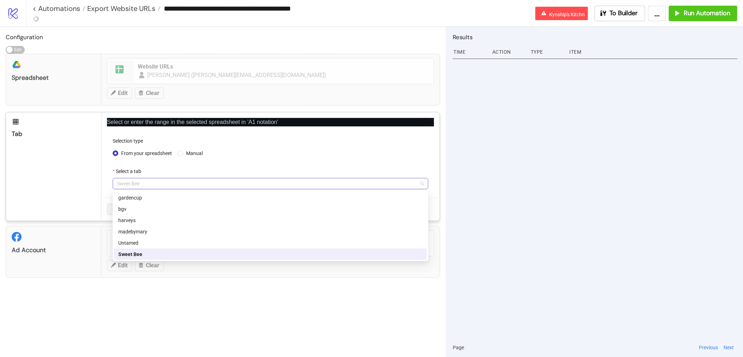
click at [139, 183] on span "Sweet Bee" at bounding box center [270, 183] width 307 height 11
click at [162, 208] on div "bgv" at bounding box center [270, 209] width 304 height 8
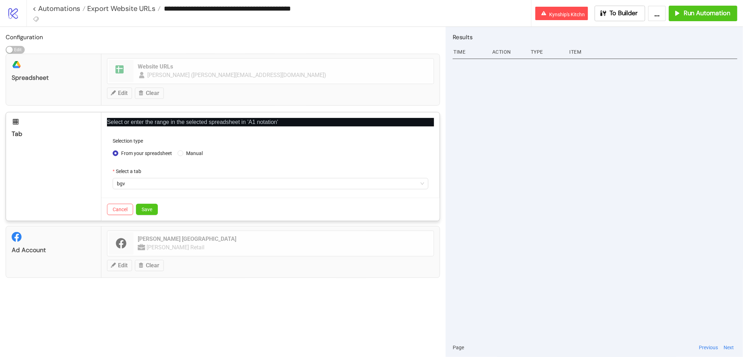
click at [155, 202] on div "Cancel Save" at bounding box center [270, 209] width 338 height 23
click at [154, 207] on button "Save" at bounding box center [147, 209] width 22 height 11
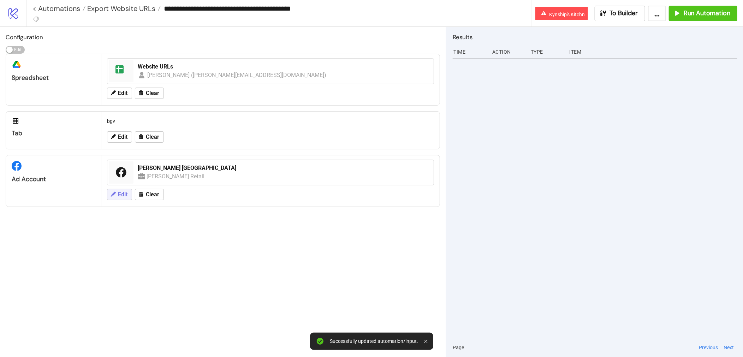
click at [119, 197] on span "Edit" at bounding box center [123, 194] width 10 height 6
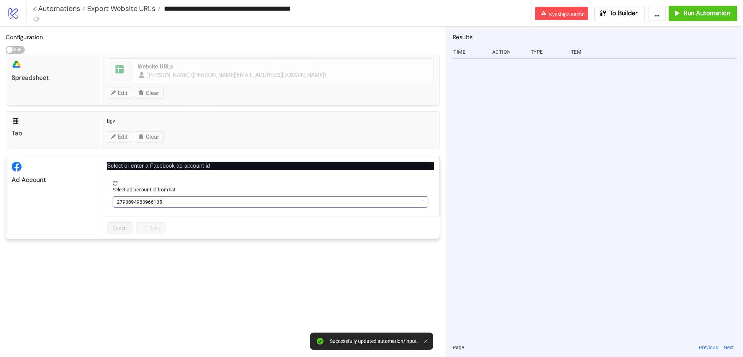
click at [182, 203] on span "2793894983966135" at bounding box center [270, 202] width 307 height 11
click at [182, 205] on span "Nava Rupa USA" at bounding box center [270, 202] width 307 height 11
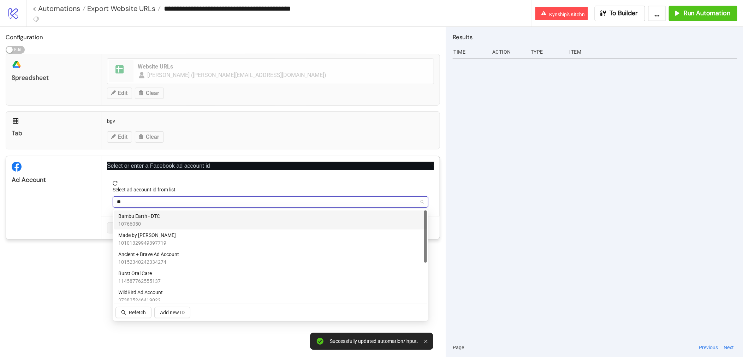
type input "***"
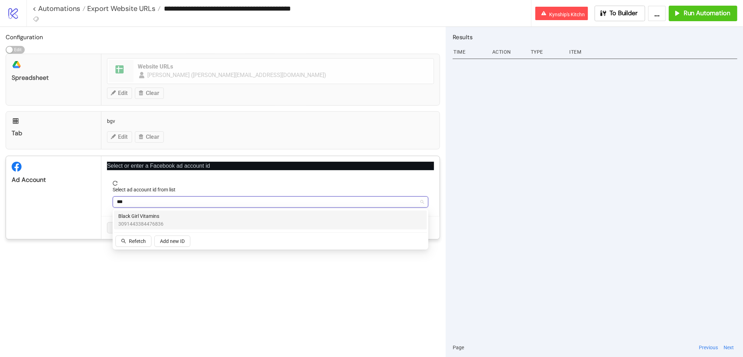
click at [154, 214] on span "Black Girl Vitamins" at bounding box center [140, 216] width 45 height 8
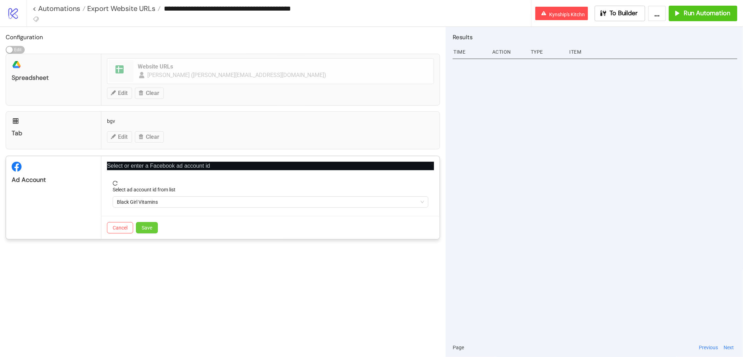
click at [153, 227] on button "Save" at bounding box center [147, 227] width 22 height 11
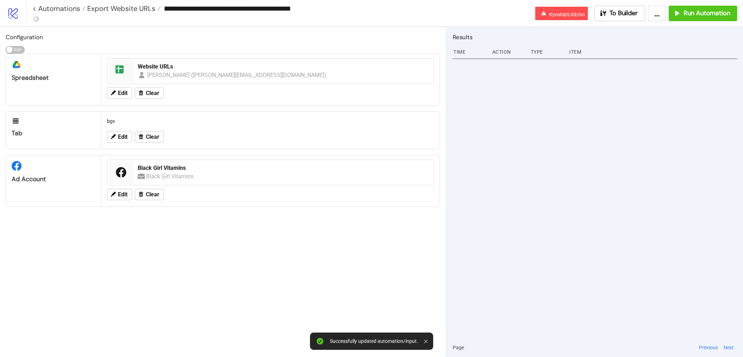
click at [682, 22] on div "**********" at bounding box center [384, 13] width 716 height 26
click at [682, 16] on div "Run Automation" at bounding box center [701, 13] width 57 height 8
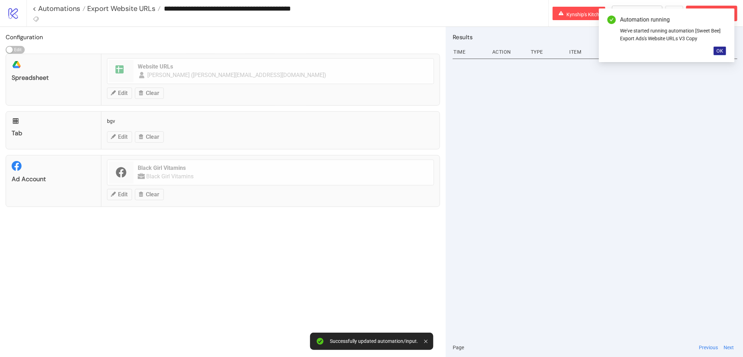
click at [715, 54] on button "OK" at bounding box center [720, 51] width 12 height 8
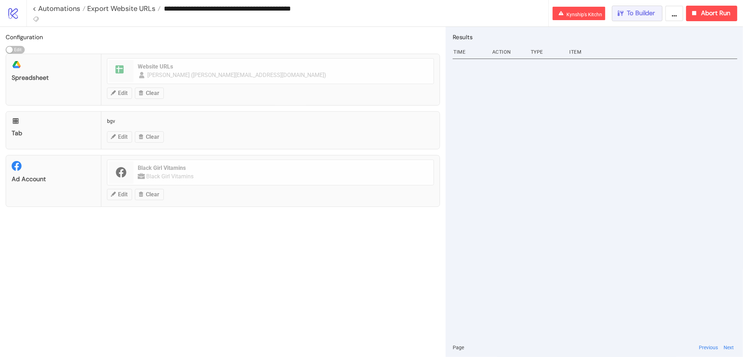
click at [626, 17] on div "To Builder" at bounding box center [636, 13] width 39 height 8
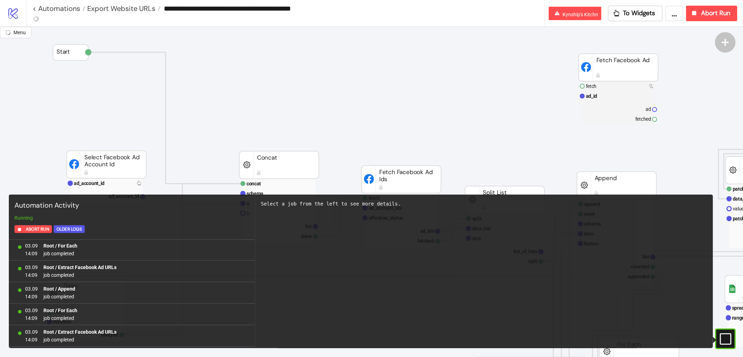
scroll to position [3836, 0]
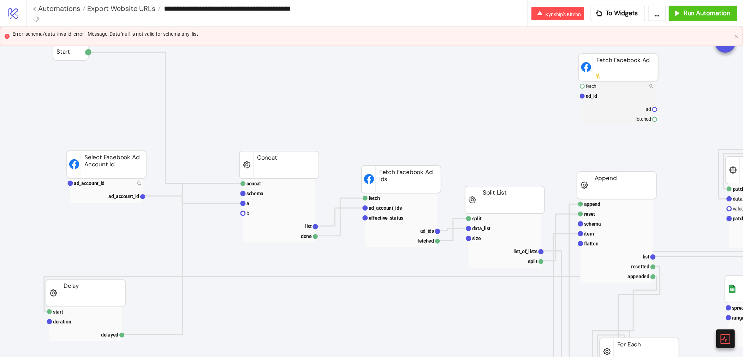
click at [12, 18] on icon "logo/logo-mobile" at bounding box center [13, 13] width 12 height 12
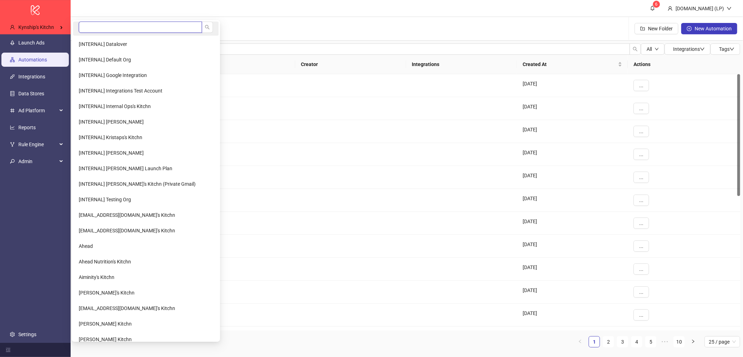
click at [85, 25] on input "search" at bounding box center [140, 27] width 123 height 11
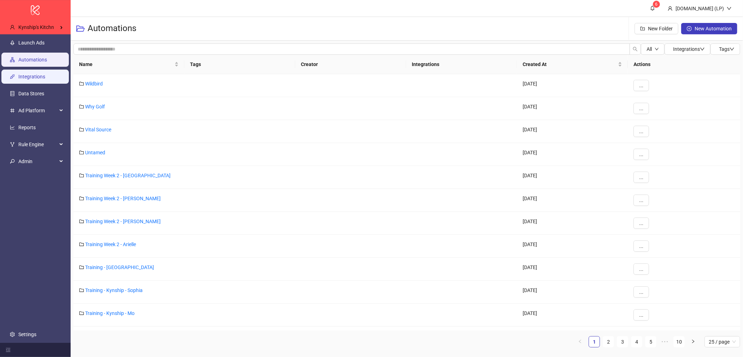
click at [45, 74] on link "Integrations" at bounding box center [31, 77] width 27 height 6
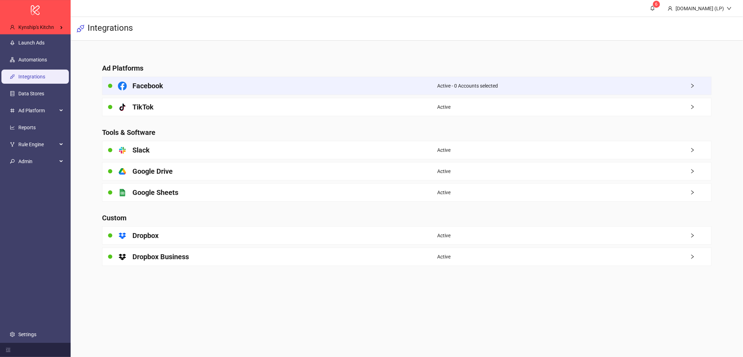
click at [168, 78] on div "Facebook" at bounding box center [269, 86] width 335 height 18
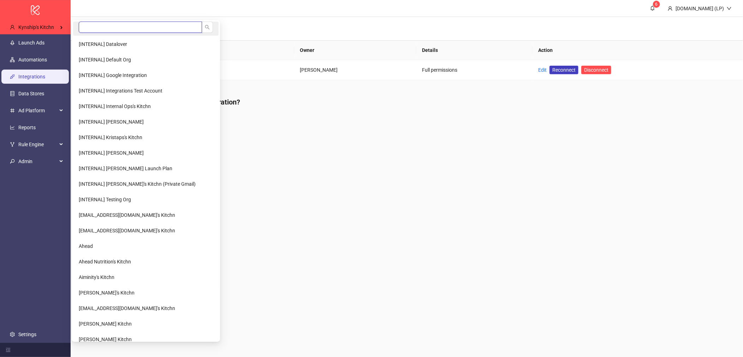
click at [92, 26] on input "search" at bounding box center [140, 27] width 123 height 11
type input "****"
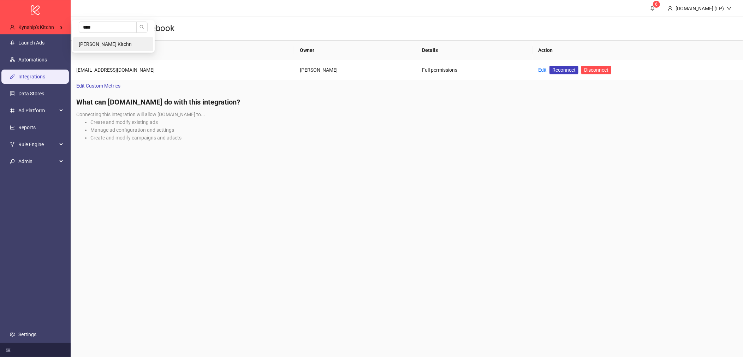
click at [83, 43] on span "[PERSON_NAME] Kitchn" at bounding box center [105, 44] width 53 height 6
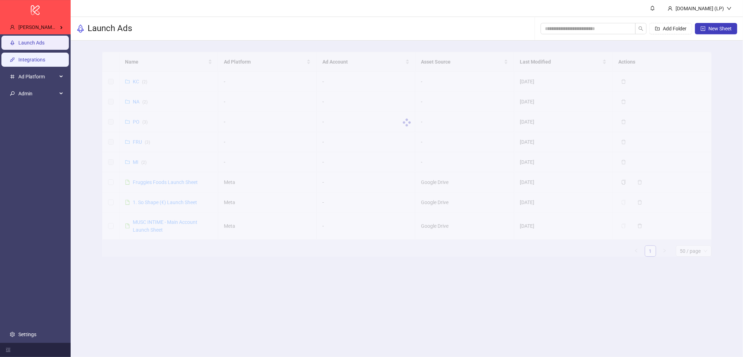
click at [34, 63] on link "Integrations" at bounding box center [31, 60] width 27 height 6
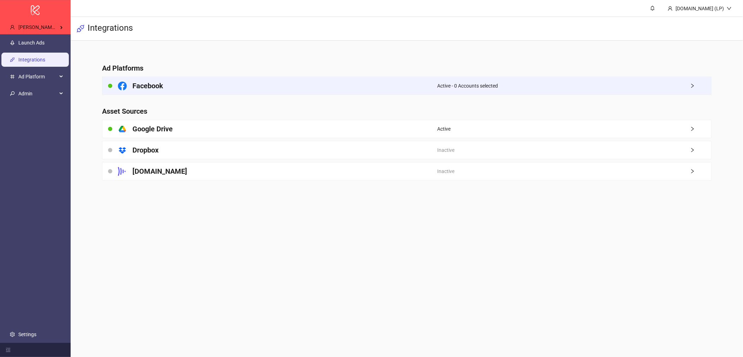
click at [212, 86] on div "Facebook" at bounding box center [269, 86] width 335 height 18
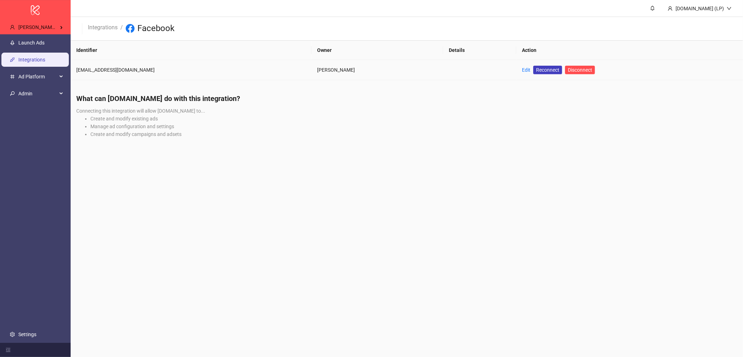
click at [516, 69] on td "Edit Reconnect Disconnect" at bounding box center [629, 70] width 227 height 20
click at [522, 69] on link "Edit" at bounding box center [526, 70] width 8 height 6
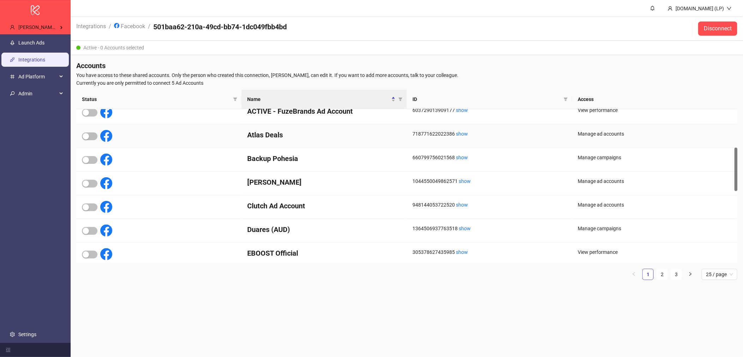
scroll to position [174, 0]
click at [131, 28] on link "Facebook" at bounding box center [130, 26] width 34 height 8
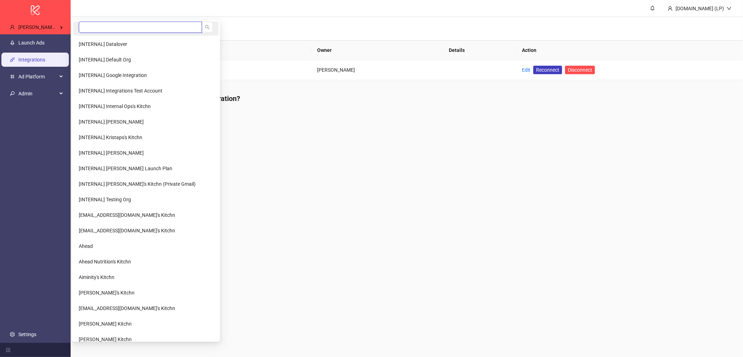
click at [89, 26] on input "search" at bounding box center [140, 27] width 123 height 11
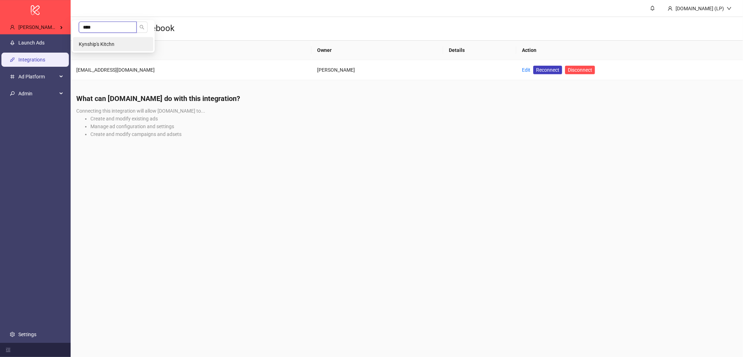
type input "****"
click at [89, 39] on li "Kynship's Kitchn" at bounding box center [113, 44] width 80 height 14
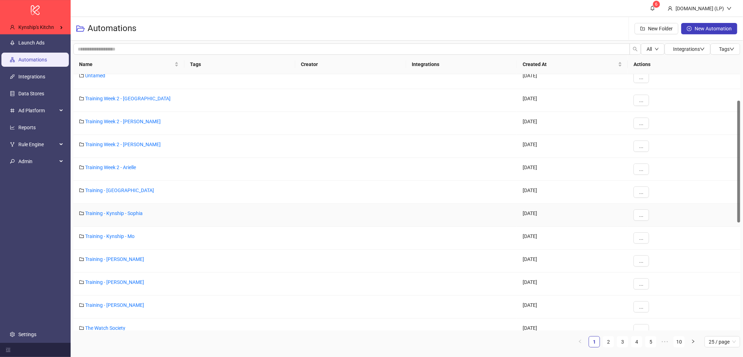
scroll to position [129, 0]
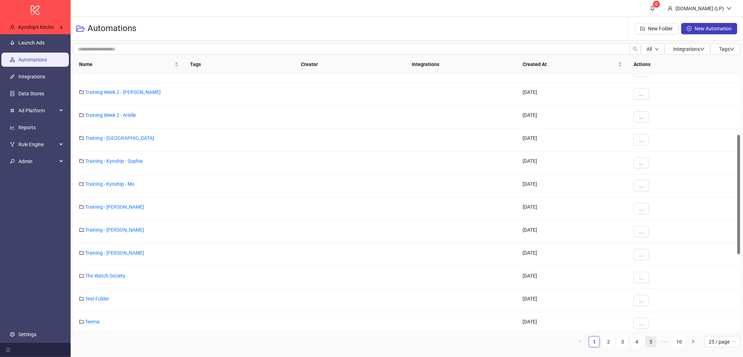
click at [649, 344] on link "5" at bounding box center [650, 342] width 11 height 11
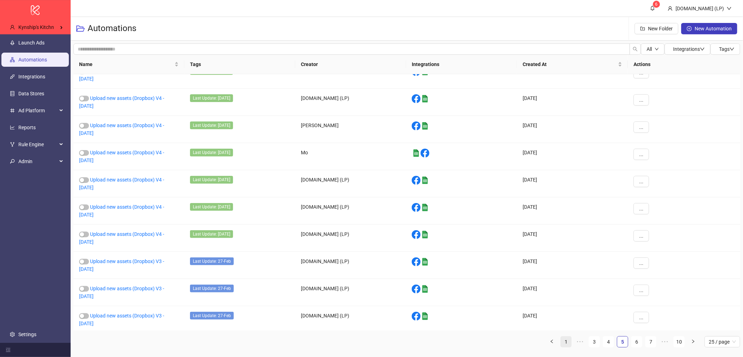
click at [567, 343] on link "1" at bounding box center [566, 342] width 11 height 11
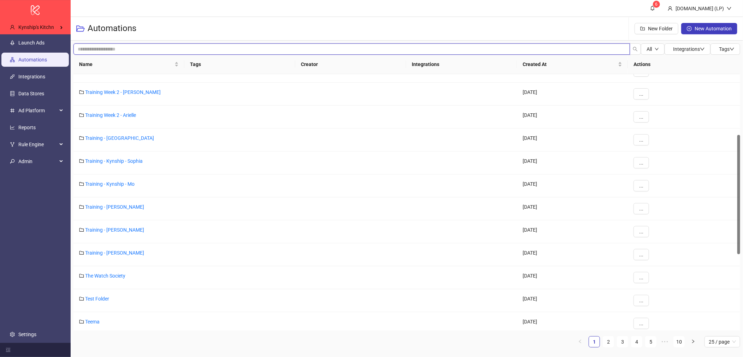
click at [115, 48] on input "search" at bounding box center [351, 48] width 557 height 11
type input "********"
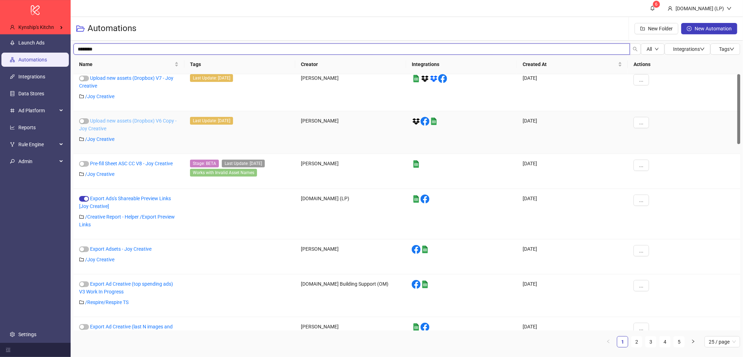
scroll to position [0, 0]
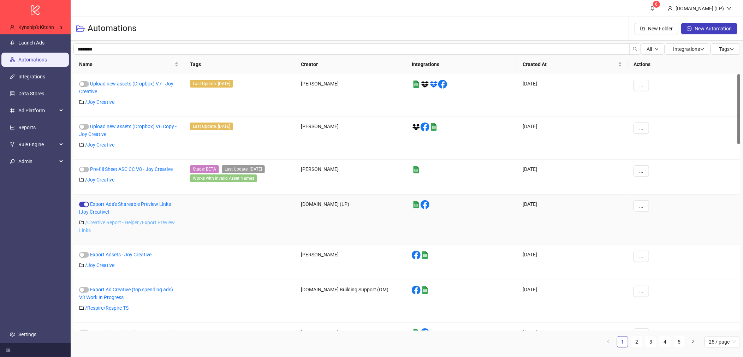
click at [114, 222] on link "/ Creative Report - Helper /Export Preview Links" at bounding box center [127, 226] width 96 height 13
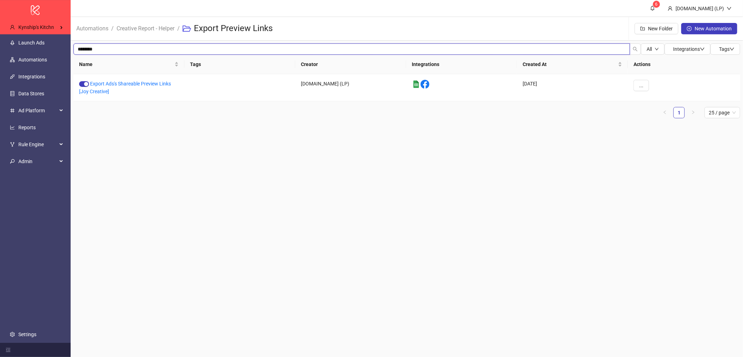
click at [143, 45] on input "********" at bounding box center [351, 48] width 557 height 11
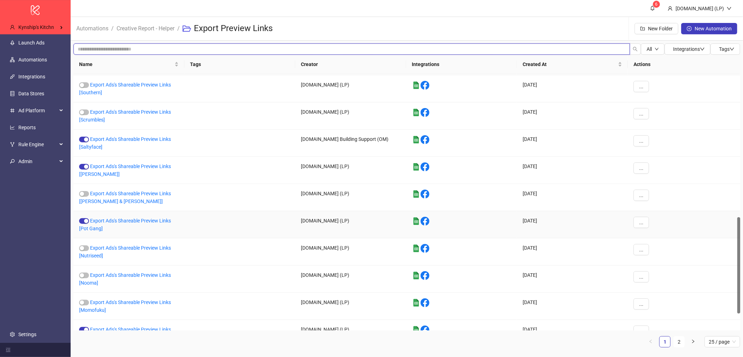
scroll to position [380, 0]
click at [173, 31] on link "Creative Report - Helper" at bounding box center [145, 28] width 61 height 8
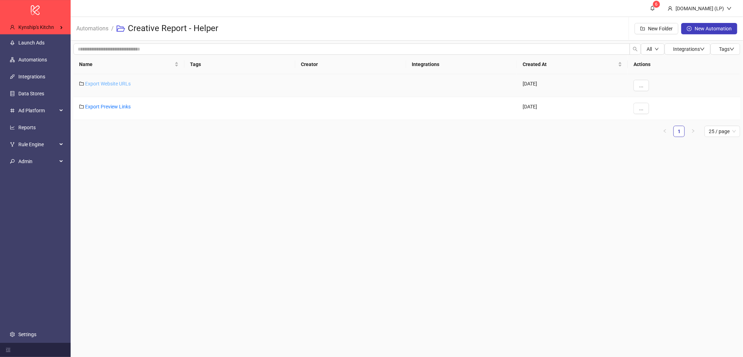
click at [99, 86] on link "Export Website URLs" at bounding box center [108, 84] width 46 height 6
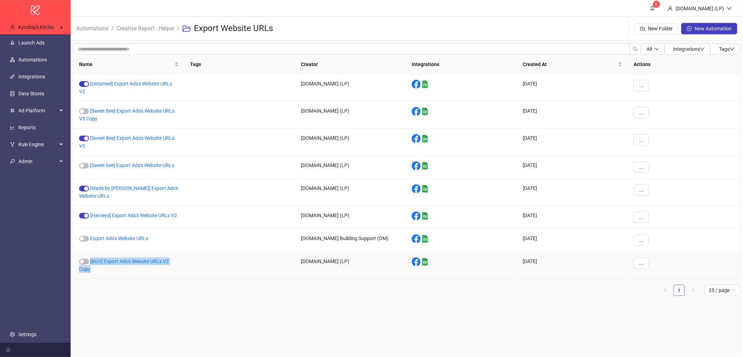
drag, startPoint x: 97, startPoint y: 270, endPoint x: 90, endPoint y: 262, distance: 11.0
click at [90, 262] on div "[BGV] Export Ads's Website URLs V2 Copy" at bounding box center [128, 265] width 111 height 27
click at [113, 113] on link "[Sweet Bee] Export Ads's Website URLs V3 Copy" at bounding box center [126, 114] width 95 height 13
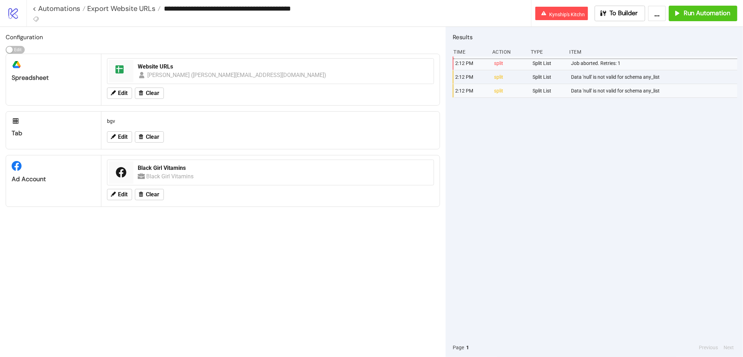
click at [181, 7] on input "**********" at bounding box center [346, 8] width 370 height 11
click at [201, 10] on input "**********" at bounding box center [346, 8] width 370 height 11
drag, startPoint x: 200, startPoint y: 8, endPoint x: 166, endPoint y: 8, distance: 34.3
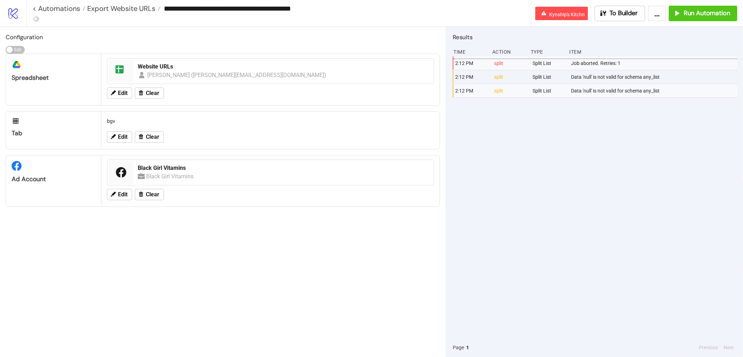
click at [166, 8] on input "**********" at bounding box center [346, 8] width 370 height 11
type input "**********"
click at [300, 159] on div "Black Girl Vitamins Black Girl Vitamins" at bounding box center [270, 171] width 333 height 27
click at [169, 64] on div "Website URLs" at bounding box center [284, 67] width 292 height 8
click at [579, 71] on div "Data 'null' is not valid for schema any_list" at bounding box center [655, 76] width 168 height 13
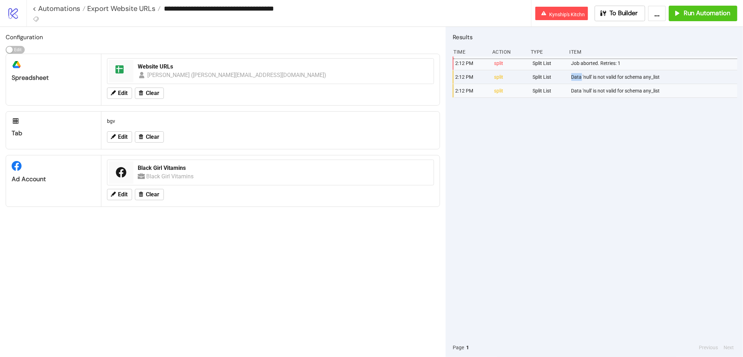
click at [579, 71] on div "Data 'null' is not valid for schema any_list" at bounding box center [655, 76] width 168 height 13
copy div "Data 'null' is not valid for schema any_list"
click at [9, 10] on icon "logo/logo-mobile" at bounding box center [13, 13] width 12 height 12
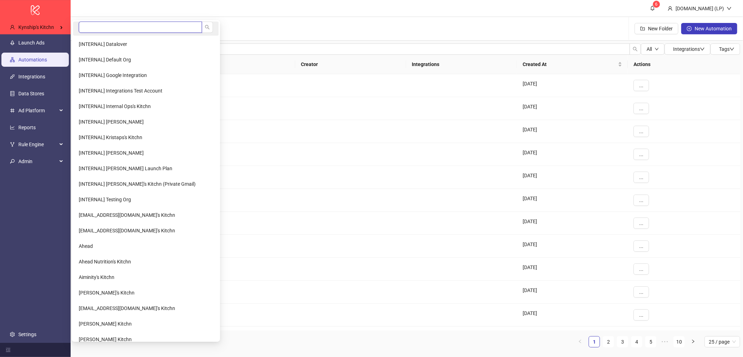
click at [79, 25] on input "search" at bounding box center [140, 27] width 123 height 11
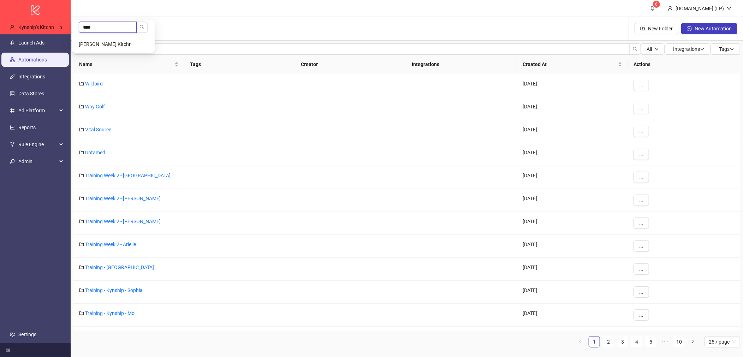
type input "****"
click at [91, 41] on span "[PERSON_NAME] Kitchn" at bounding box center [105, 44] width 53 height 6
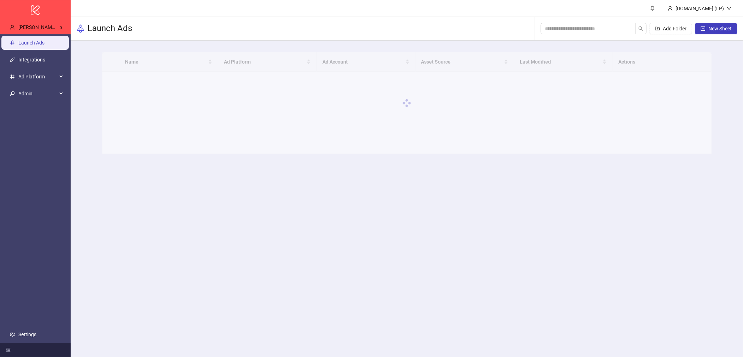
click at [31, 81] on span "Ad Platform" at bounding box center [37, 77] width 39 height 14
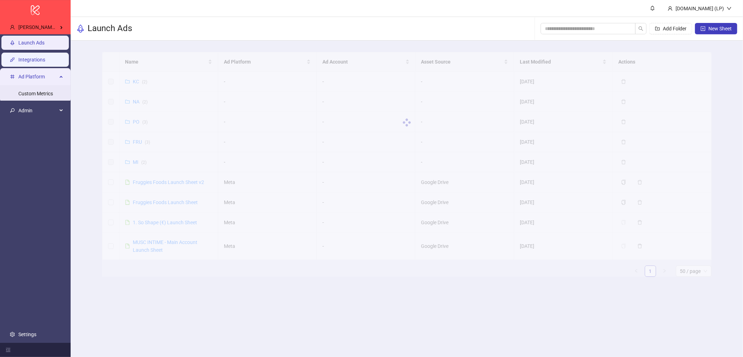
click at [45, 63] on link "Integrations" at bounding box center [31, 60] width 27 height 6
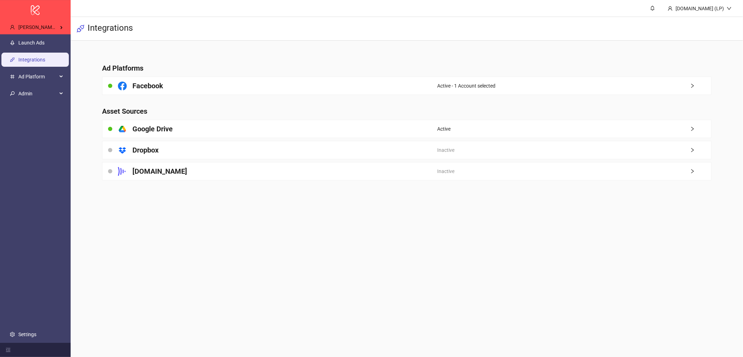
click at [254, 96] on main "Ad Platforms Facebook Active - 1 Account selected Asset Sources platform/google…" at bounding box center [406, 118] width 621 height 154
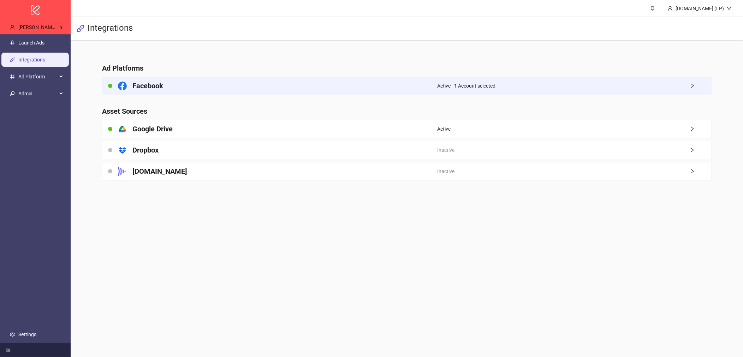
click at [255, 89] on div "Facebook" at bounding box center [269, 86] width 335 height 18
